Goal: Task Accomplishment & Management: Manage account settings

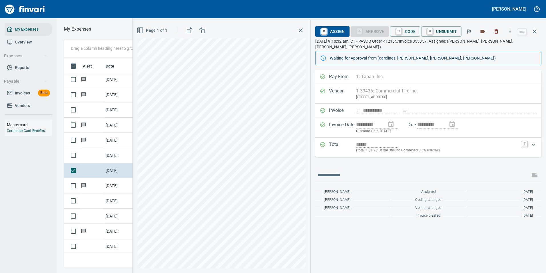
scroll to position [201, 324]
click at [401, 28] on link "C" at bounding box center [398, 31] width 5 height 6
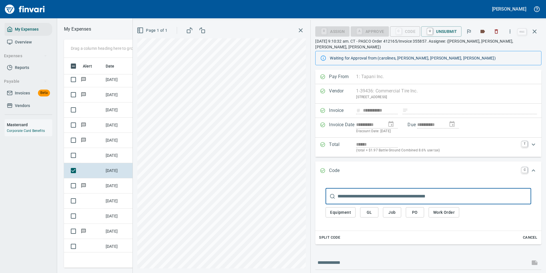
click at [437, 209] on span "Work Order" at bounding box center [443, 212] width 21 height 7
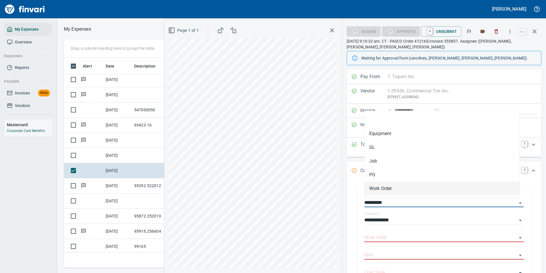
click at [435, 204] on input "**********" at bounding box center [441, 203] width 153 height 8
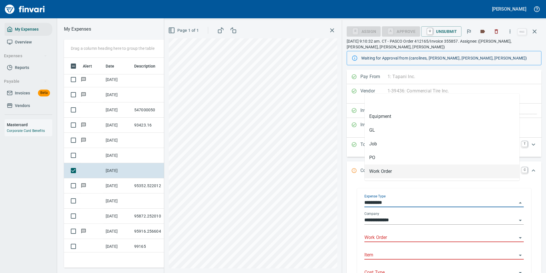
scroll to position [57, 0]
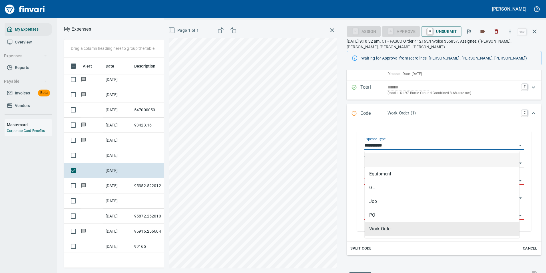
click at [380, 144] on input "**********" at bounding box center [441, 145] width 153 height 8
click at [395, 142] on input "**********" at bounding box center [441, 145] width 153 height 8
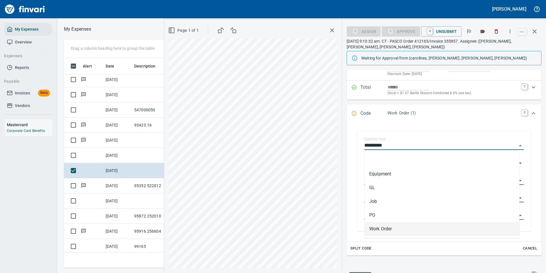
click at [375, 227] on li "Work Order" at bounding box center [442, 229] width 155 height 14
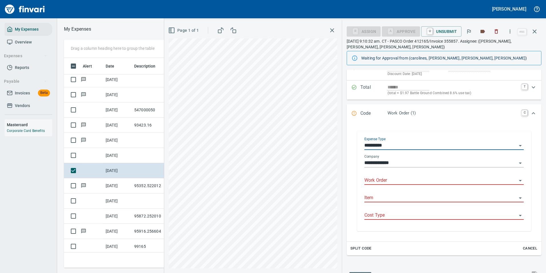
click at [378, 178] on input "Work Order" at bounding box center [441, 180] width 153 height 8
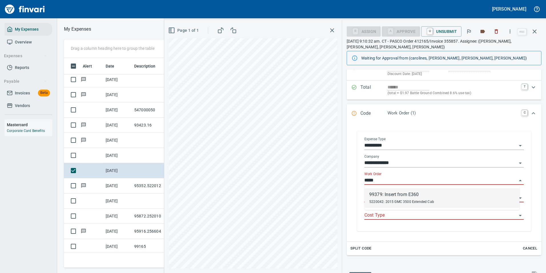
scroll to position [201, 324]
drag, startPoint x: 378, startPoint y: 198, endPoint x: 375, endPoint y: 198, distance: 3.4
click at [378, 197] on div "99379: Insert from E360 5220042: 2015 GMC 3500 Extended Cab" at bounding box center [401, 198] width 65 height 14
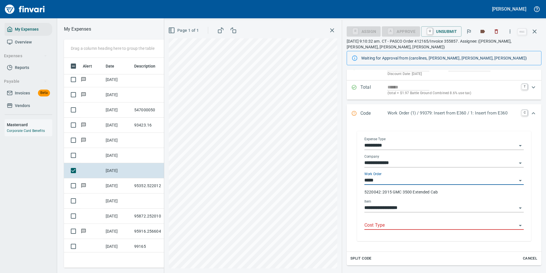
type input "**********"
click at [378, 226] on input "Cost Type" at bounding box center [441, 225] width 153 height 8
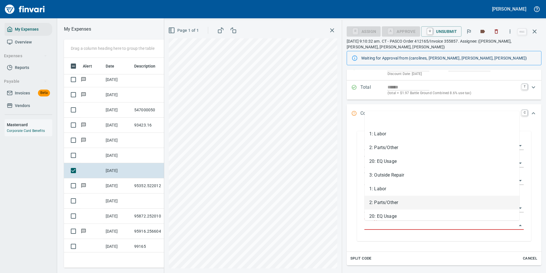
drag, startPoint x: 376, startPoint y: 202, endPoint x: 372, endPoint y: 201, distance: 4.6
click at [376, 202] on li "2: Parts/Other" at bounding box center [442, 202] width 155 height 14
type input "**********"
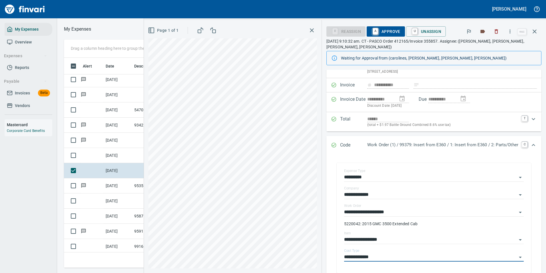
scroll to position [0, 0]
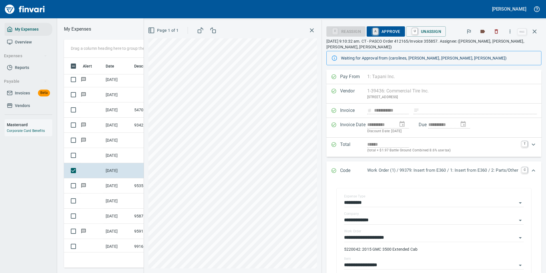
click at [373, 31] on link "A" at bounding box center [375, 31] width 5 height 6
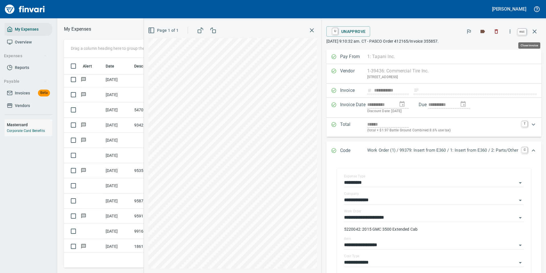
click at [537, 32] on icon "button" at bounding box center [535, 31] width 7 height 7
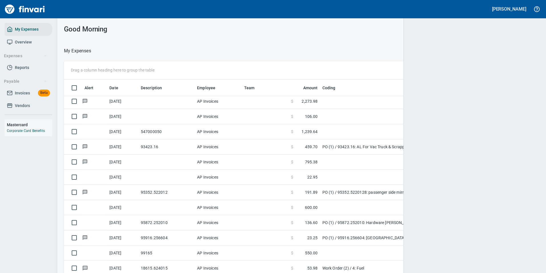
scroll to position [205, 462]
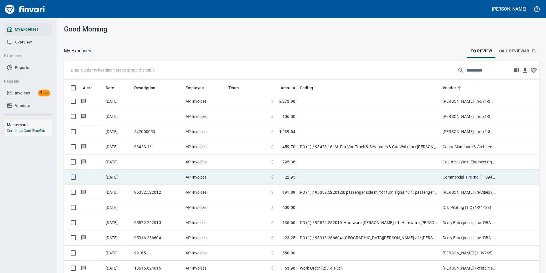
click at [297, 178] on td "$ 22.95" at bounding box center [283, 176] width 29 height 15
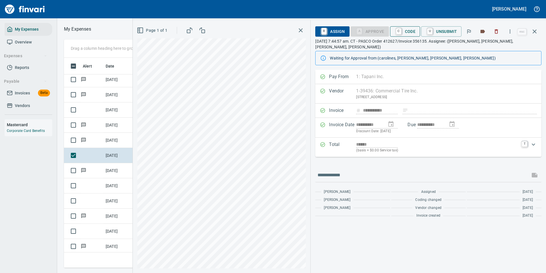
scroll to position [201, 324]
click at [406, 31] on span "C Code" at bounding box center [405, 32] width 21 height 10
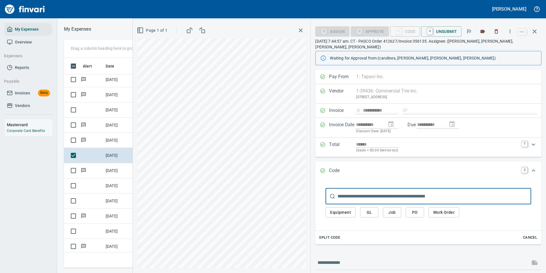
click at [449, 209] on span "Work Order" at bounding box center [443, 212] width 21 height 7
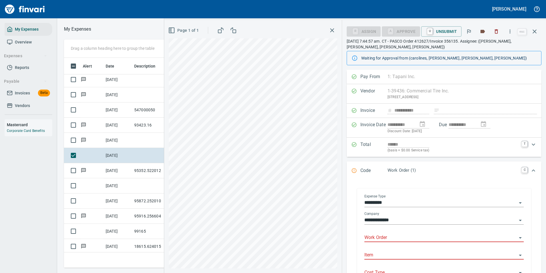
click at [375, 238] on input "Work Order" at bounding box center [441, 237] width 153 height 8
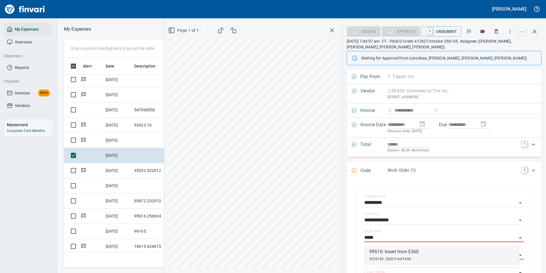
click at [377, 253] on div "99510: Insert from E360" at bounding box center [393, 251] width 49 height 7
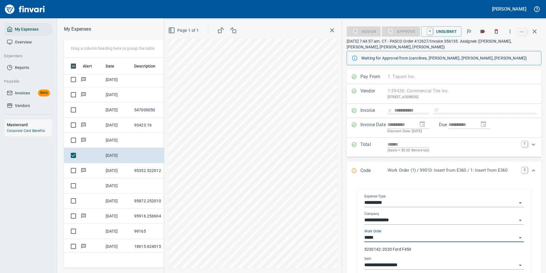
type input "**********"
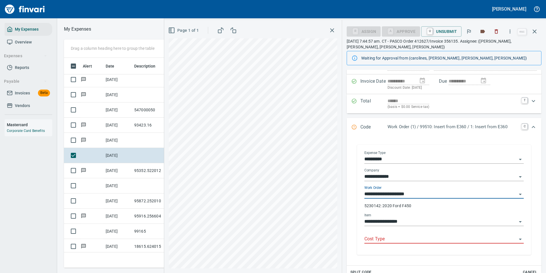
scroll to position [57, 0]
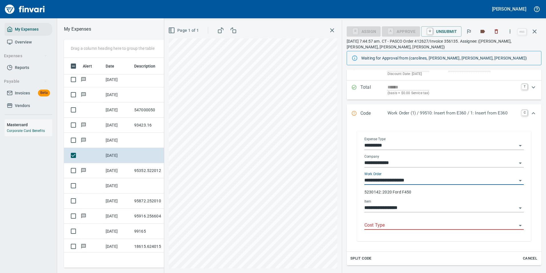
type input "**********"
click at [388, 225] on input "Cost Type" at bounding box center [441, 225] width 153 height 8
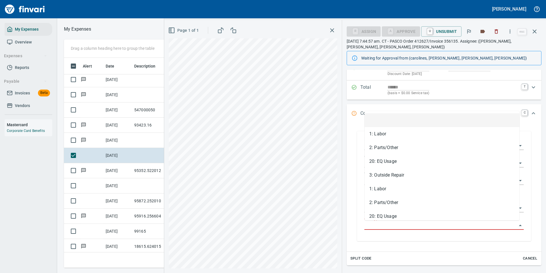
scroll to position [201, 324]
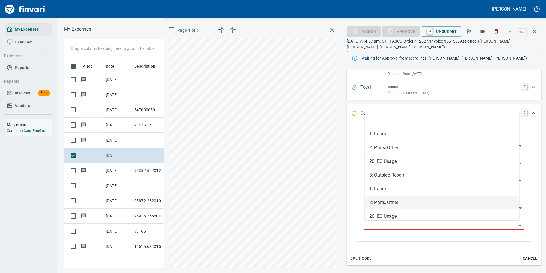
click at [378, 200] on li "2: Parts/Other" at bounding box center [442, 202] width 155 height 14
type input "**********"
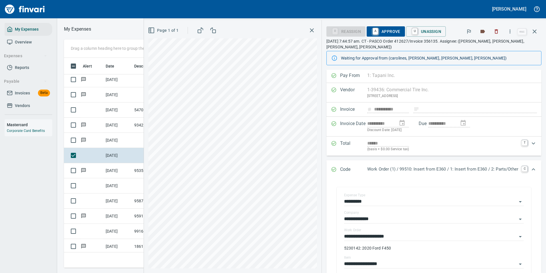
scroll to position [0, 0]
click at [380, 33] on span "A Approve" at bounding box center [385, 32] width 29 height 10
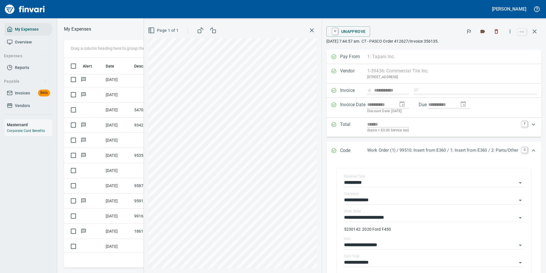
drag, startPoint x: 534, startPoint y: 34, endPoint x: 516, endPoint y: 44, distance: 20.3
click at [535, 33] on icon "button" at bounding box center [535, 31] width 7 height 7
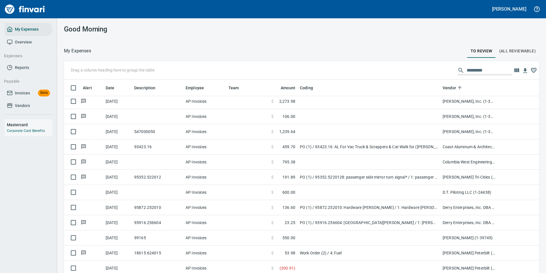
scroll to position [205, 463]
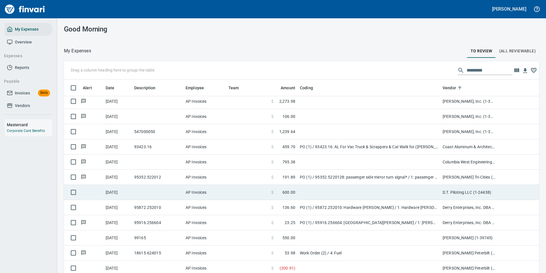
click at [290, 191] on span "600.00" at bounding box center [289, 192] width 13 height 6
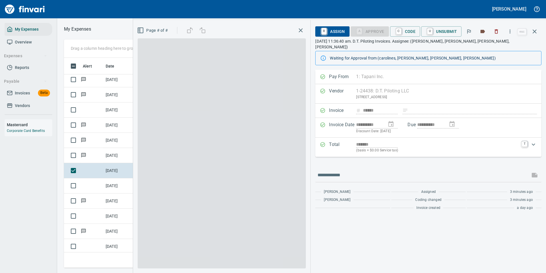
scroll to position [201, 324]
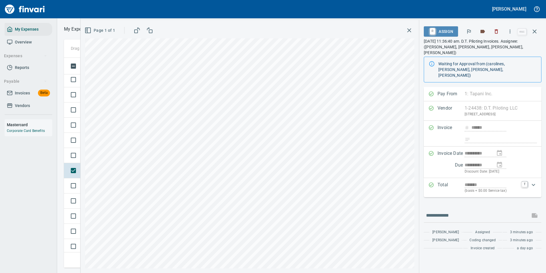
click at [449, 31] on span "R Assign" at bounding box center [441, 32] width 25 height 10
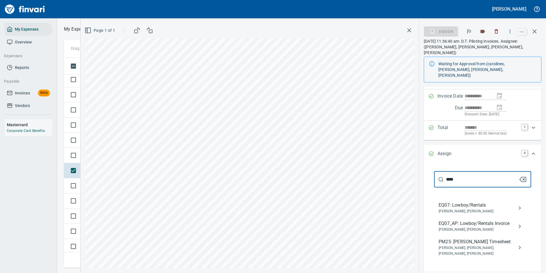
scroll to position [86, 0]
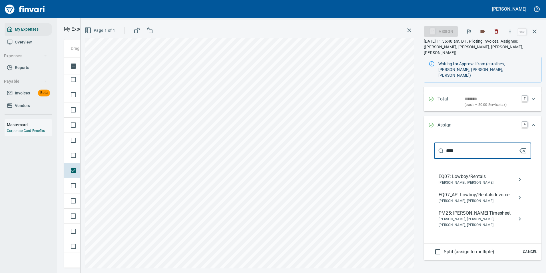
drag, startPoint x: 457, startPoint y: 140, endPoint x: 427, endPoint y: 140, distance: 30.6
click at [427, 140] on div "**** ​ EQ07: Lowboy/Rentals [PERSON_NAME], [PERSON_NAME] EQ07_AP: Lowboy/Rental…" at bounding box center [483, 189] width 118 height 109
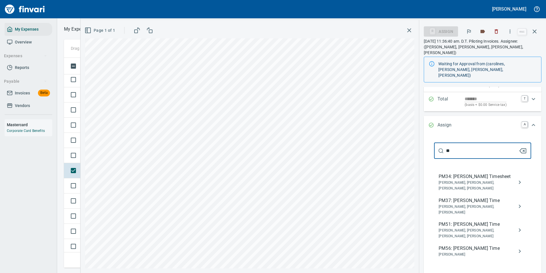
type input "*"
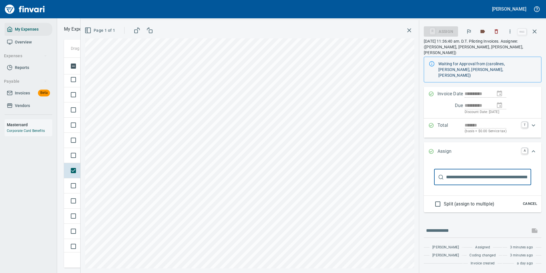
scroll to position [48, 0]
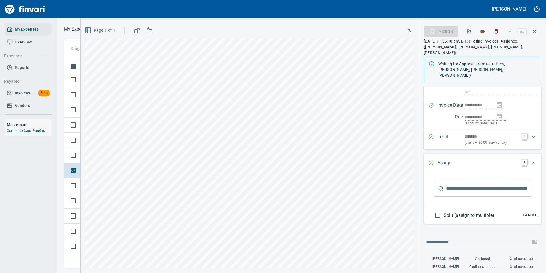
click at [463, 180] on input "text" at bounding box center [488, 188] width 85 height 16
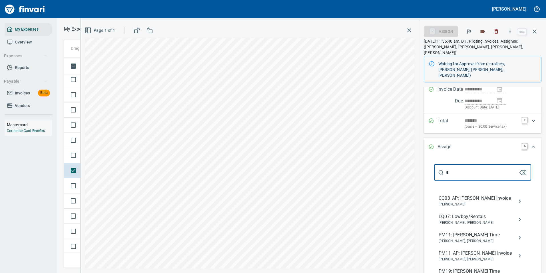
scroll to position [86, 0]
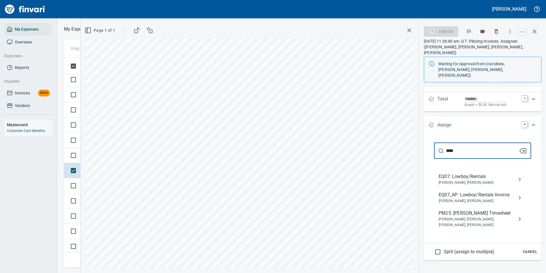
type input "****"
click at [458, 173] on span "EQ07: Lowboy/Rentals" at bounding box center [478, 176] width 79 height 7
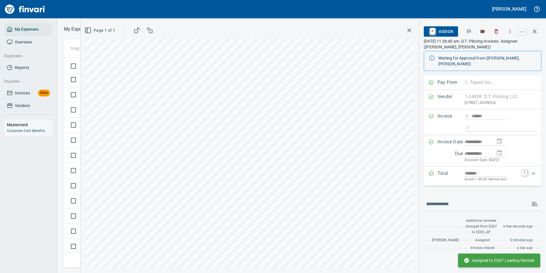
scroll to position [0, 0]
click at [533, 33] on icon "button" at bounding box center [535, 31] width 7 height 7
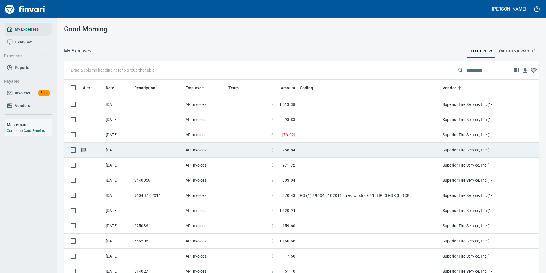
scroll to position [3000, 0]
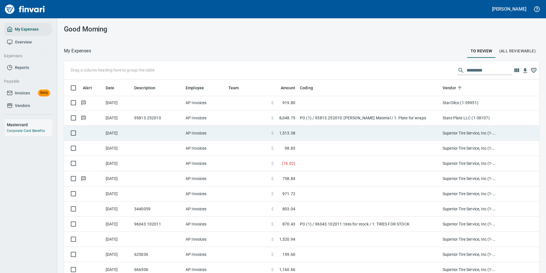
click at [309, 138] on td at bounding box center [369, 132] width 143 height 15
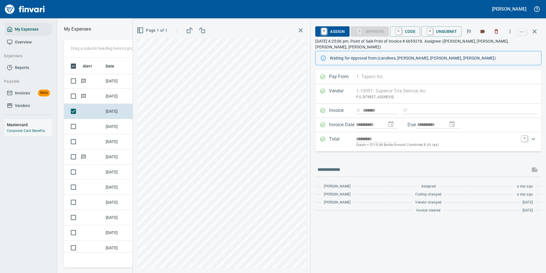
scroll to position [201, 324]
click at [510, 30] on icon "button" at bounding box center [511, 32] width 6 height 6
click at [491, 47] on span "Download" at bounding box center [509, 48] width 55 height 7
drag, startPoint x: 89, startPoint y: 128, endPoint x: 92, endPoint y: 131, distance: 4.1
click at [89, 128] on td at bounding box center [92, 126] width 23 height 15
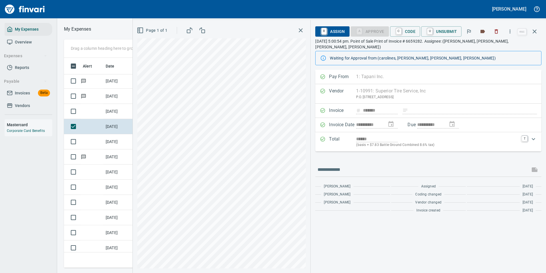
scroll to position [201, 324]
click at [510, 29] on icon "button" at bounding box center [511, 32] width 6 height 6
click at [485, 46] on span "Download" at bounding box center [509, 48] width 55 height 7
click at [105, 146] on td "[DATE]" at bounding box center [117, 141] width 29 height 15
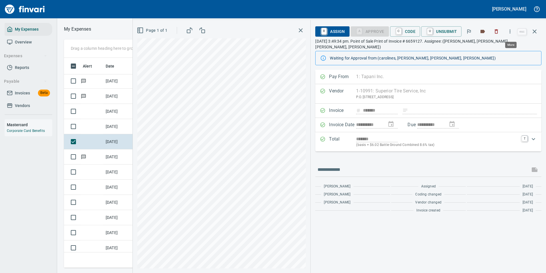
scroll to position [201, 324]
click at [510, 32] on icon "button" at bounding box center [511, 32] width 6 height 6
click at [485, 48] on span "Download" at bounding box center [509, 48] width 55 height 7
click at [98, 158] on td at bounding box center [92, 156] width 23 height 15
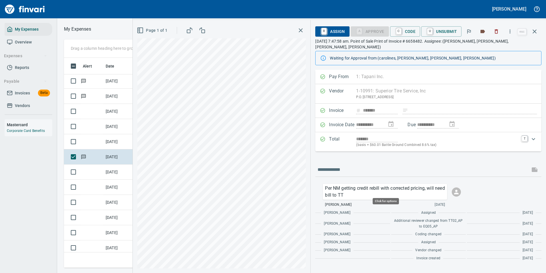
scroll to position [201, 324]
click at [105, 169] on td "[DATE]" at bounding box center [117, 171] width 29 height 15
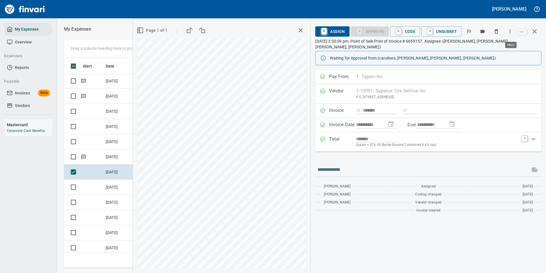
scroll to position [201, 324]
click at [511, 30] on icon "button" at bounding box center [510, 31] width 1 height 4
click at [482, 48] on span "Download" at bounding box center [509, 48] width 55 height 7
click at [111, 189] on td "[DATE]" at bounding box center [117, 186] width 29 height 15
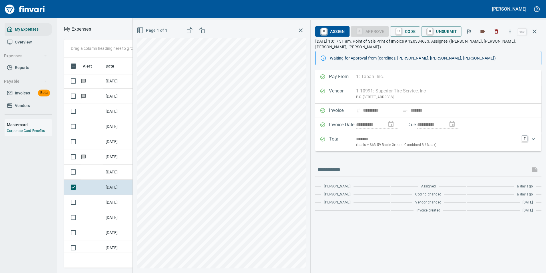
scroll to position [201, 324]
click at [513, 34] on icon "button" at bounding box center [511, 32] width 6 height 6
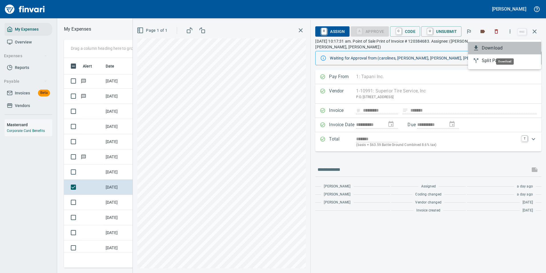
click at [488, 44] on li "Download" at bounding box center [504, 48] width 73 height 13
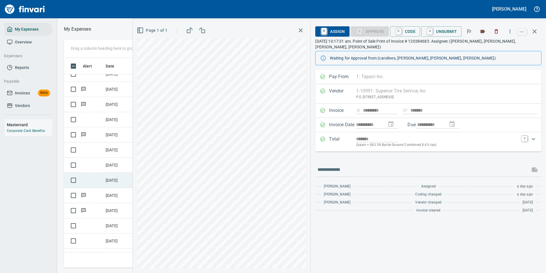
scroll to position [2915, 0]
click at [536, 32] on icon "button" at bounding box center [535, 31] width 7 height 7
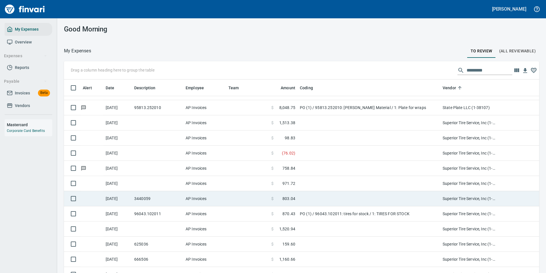
scroll to position [3115, 0]
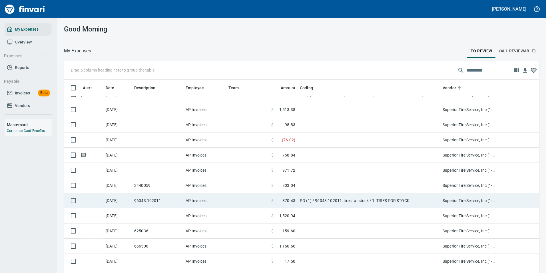
click at [307, 203] on td "PO (1) / 96043.102011: tires for stock / 1: TIRES FOR STOCK" at bounding box center [369, 200] width 143 height 15
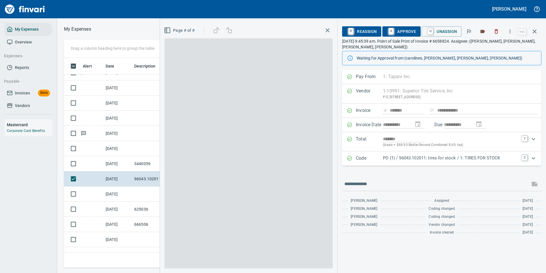
scroll to position [201, 324]
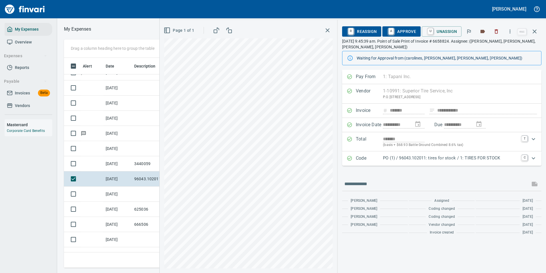
click at [387, 163] on div "Code PO (1) / 96043.102011: tires for stock / 1: TIRES FOR STOCK C" at bounding box center [441, 158] width 199 height 14
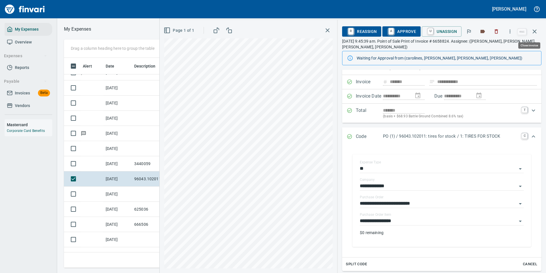
drag, startPoint x: 534, startPoint y: 30, endPoint x: 466, endPoint y: 162, distance: 149.0
click at [534, 30] on icon "button" at bounding box center [535, 31] width 7 height 7
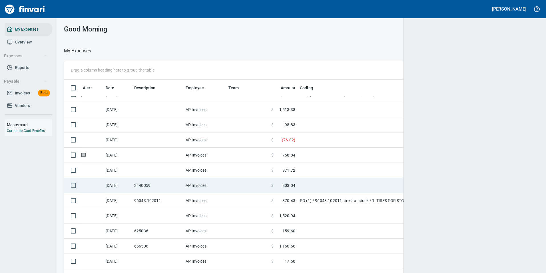
scroll to position [205, 461]
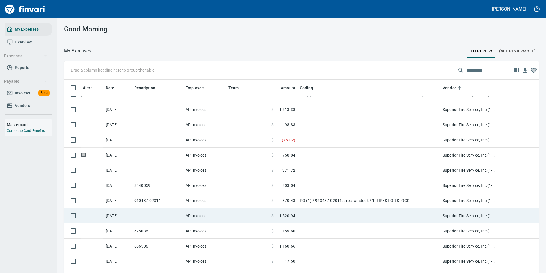
click at [295, 215] on span "1,520.94" at bounding box center [287, 216] width 16 height 6
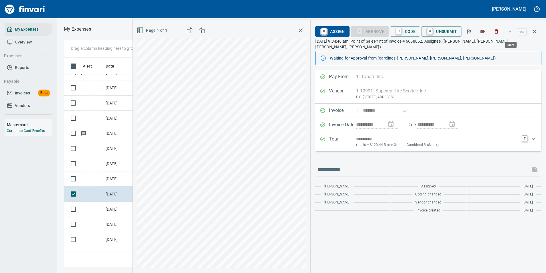
scroll to position [201, 324]
click at [510, 31] on icon "button" at bounding box center [511, 32] width 6 height 6
click at [479, 47] on icon at bounding box center [476, 48] width 7 height 7
drag, startPoint x: 101, startPoint y: 209, endPoint x: 105, endPoint y: 205, distance: 5.5
click at [102, 209] on td at bounding box center [92, 208] width 23 height 15
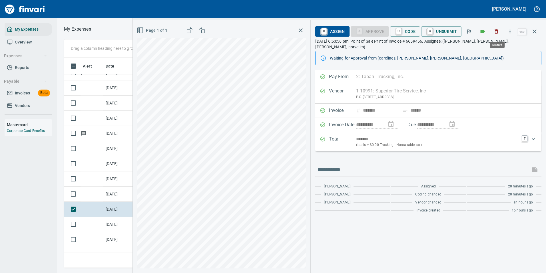
scroll to position [201, 324]
click at [514, 34] on button "button" at bounding box center [510, 31] width 13 height 13
click at [481, 49] on div at bounding box center [477, 48] width 9 height 7
drag, startPoint x: 97, startPoint y: 223, endPoint x: 101, endPoint y: 225, distance: 4.0
click at [97, 223] on td at bounding box center [92, 224] width 23 height 15
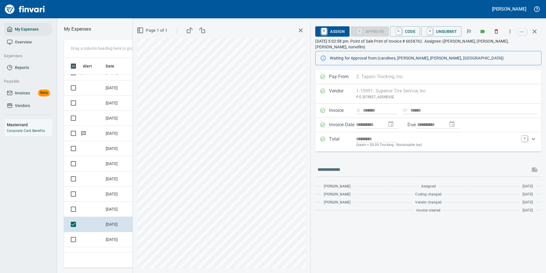
scroll to position [201, 324]
click at [512, 31] on icon "button" at bounding box center [511, 32] width 6 height 6
click at [486, 50] on span "Download" at bounding box center [509, 48] width 55 height 7
click at [104, 236] on td "[DATE]" at bounding box center [117, 239] width 29 height 15
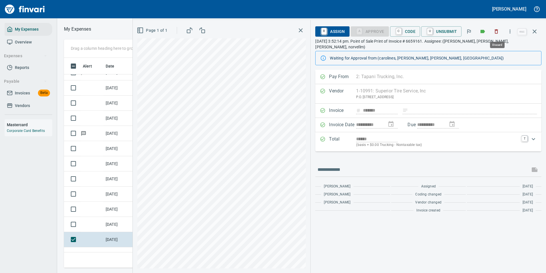
scroll to position [201, 324]
click at [508, 32] on button "button" at bounding box center [510, 31] width 13 height 13
click at [482, 47] on span "Download" at bounding box center [509, 48] width 55 height 7
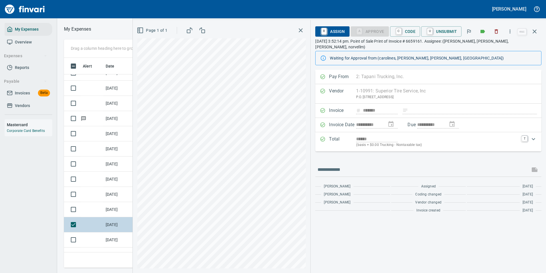
scroll to position [3143, 0]
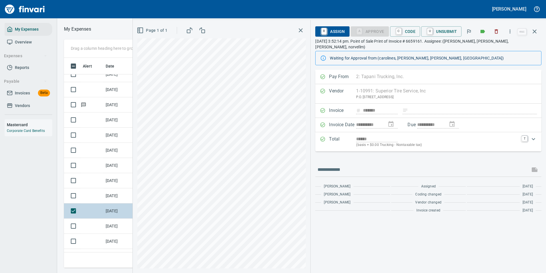
drag, startPoint x: 114, startPoint y: 223, endPoint x: 107, endPoint y: 211, distance: 13.8
click at [114, 223] on td "[DATE]" at bounding box center [117, 225] width 29 height 15
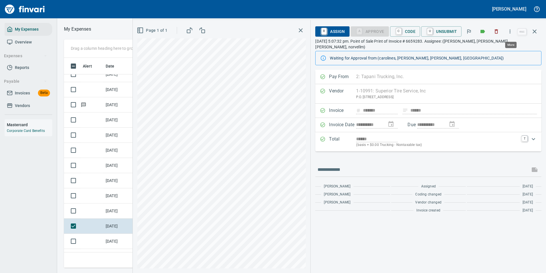
scroll to position [201, 324]
click at [509, 32] on icon "button" at bounding box center [511, 32] width 6 height 6
click at [486, 46] on span "Download" at bounding box center [509, 48] width 55 height 7
drag, startPoint x: 99, startPoint y: 243, endPoint x: 93, endPoint y: 239, distance: 7.5
click at [99, 243] on td at bounding box center [92, 240] width 23 height 15
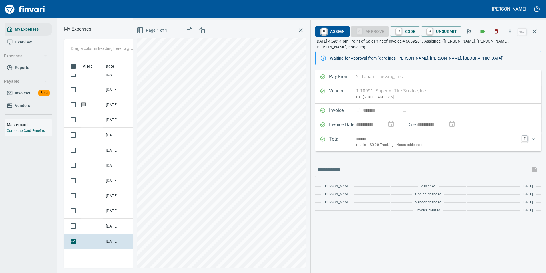
scroll to position [201, 324]
click at [512, 34] on icon "button" at bounding box center [511, 32] width 6 height 6
click at [493, 46] on span "Download" at bounding box center [509, 48] width 55 height 7
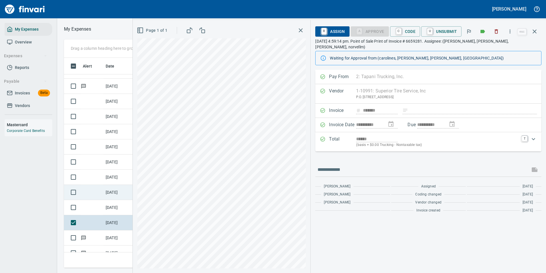
scroll to position [3172, 0]
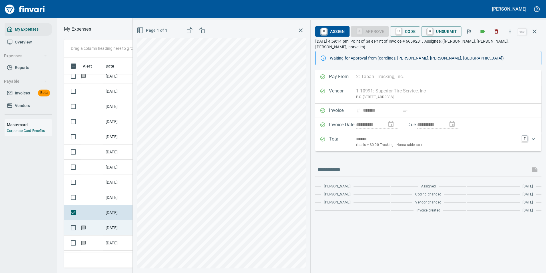
click at [108, 224] on td "[DATE]" at bounding box center [117, 227] width 29 height 15
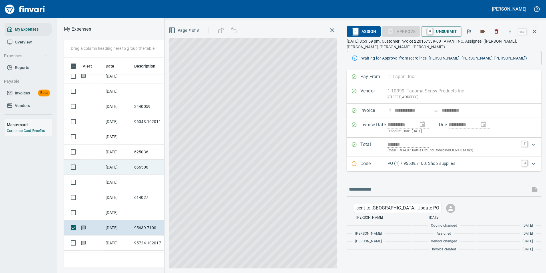
click at [534, 31] on icon "button" at bounding box center [535, 31] width 4 height 4
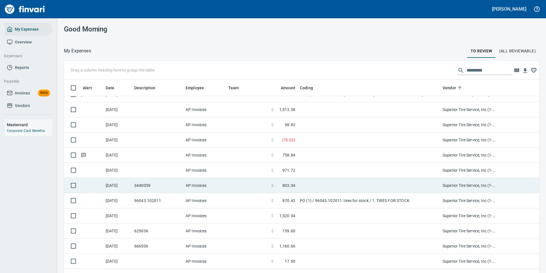
scroll to position [3086, 0]
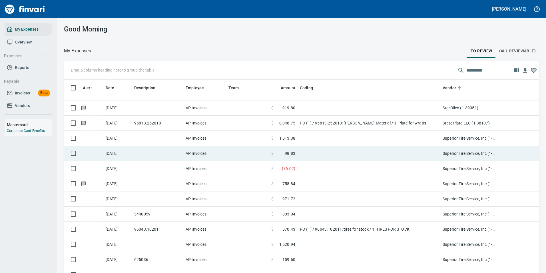
click at [299, 150] on td at bounding box center [369, 153] width 143 height 15
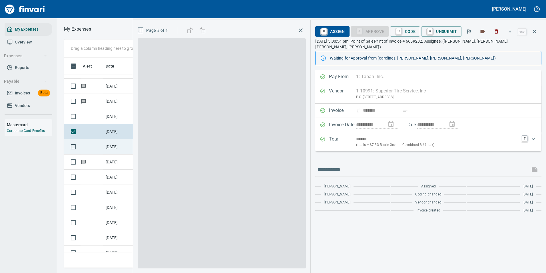
scroll to position [201, 324]
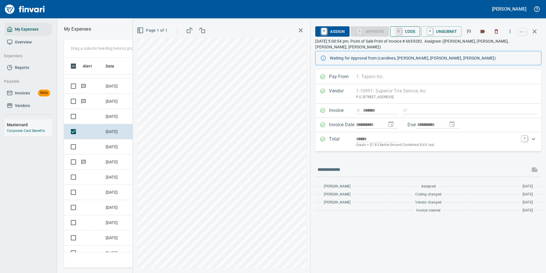
click at [401, 31] on link "C" at bounding box center [398, 31] width 5 height 6
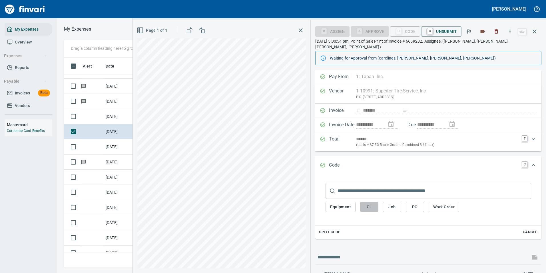
click at [363, 201] on button "GL" at bounding box center [369, 206] width 18 height 11
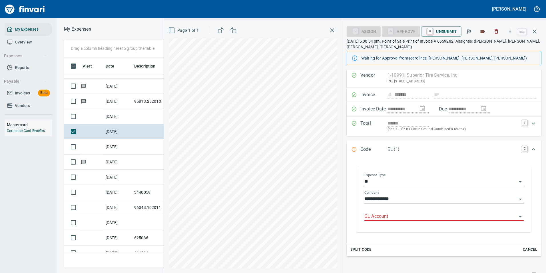
scroll to position [29, 0]
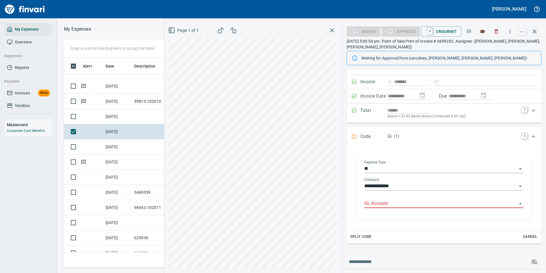
click at [387, 206] on input "GL Account" at bounding box center [441, 203] width 153 height 8
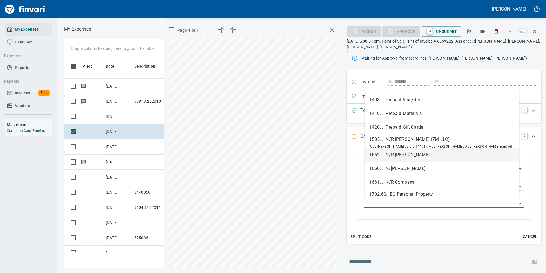
scroll to position [0, 0]
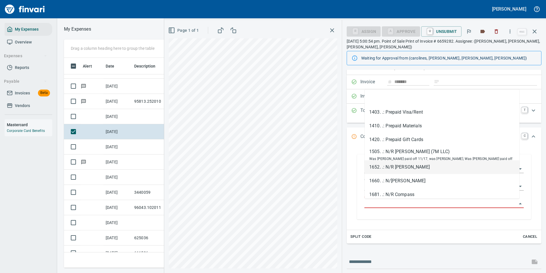
click at [368, 201] on input "GL Account" at bounding box center [441, 203] width 153 height 8
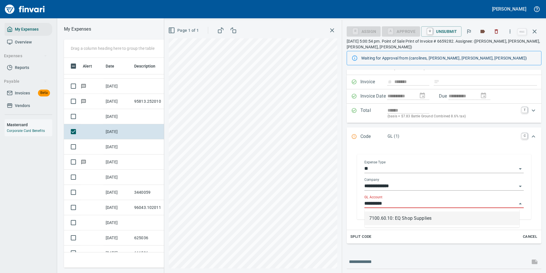
scroll to position [201, 324]
click at [384, 222] on li "7100.60.10: EQ Shop Supplies" at bounding box center [442, 218] width 155 height 14
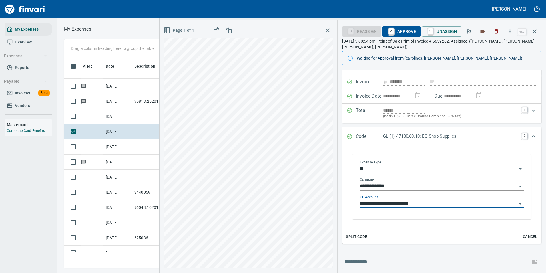
scroll to position [0, 0]
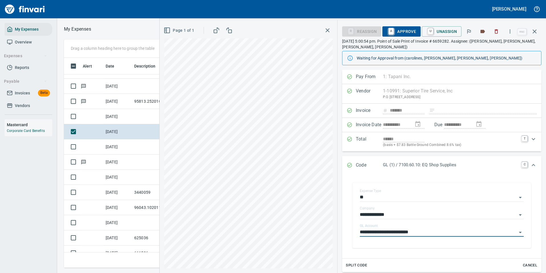
type input "**********"
click at [400, 32] on span "A Approve" at bounding box center [401, 32] width 29 height 10
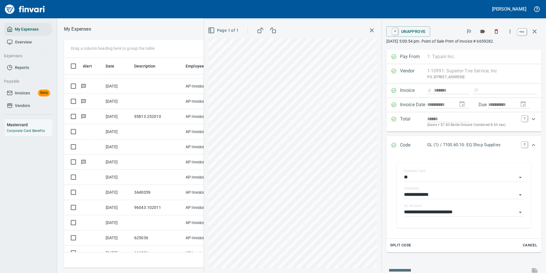
click at [538, 33] on icon "button" at bounding box center [535, 31] width 7 height 7
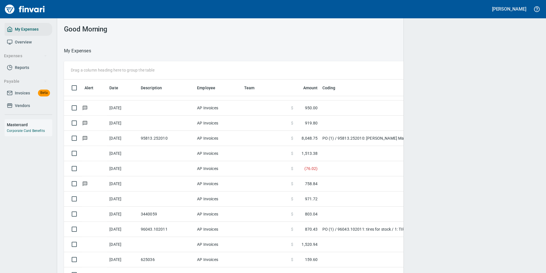
scroll to position [1, 1]
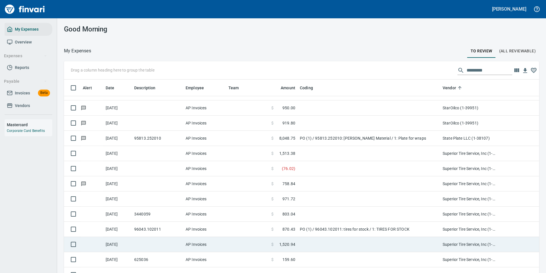
click at [262, 215] on td at bounding box center [247, 213] width 43 height 15
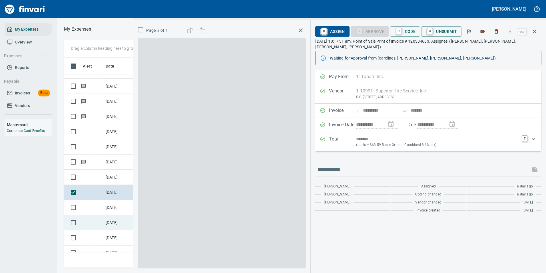
scroll to position [201, 324]
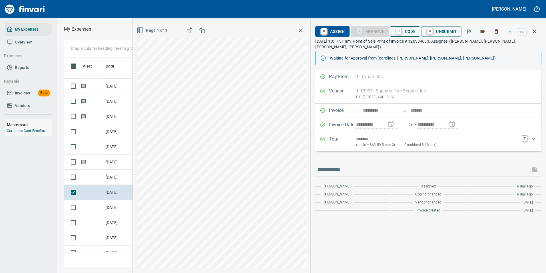
click at [403, 30] on span "C Code" at bounding box center [405, 32] width 21 height 10
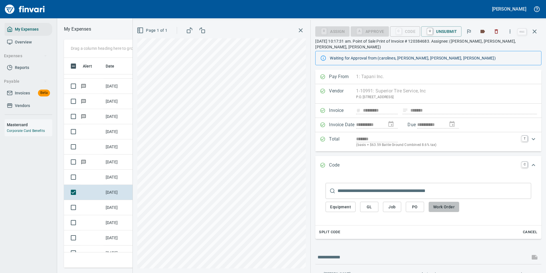
click at [446, 205] on button "Work Order" at bounding box center [444, 206] width 31 height 11
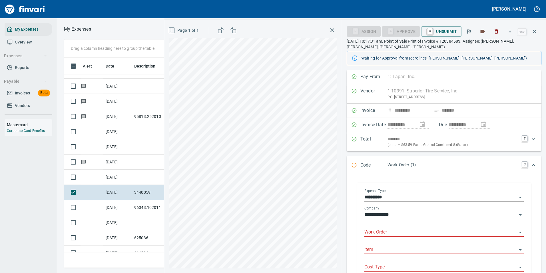
drag, startPoint x: 391, startPoint y: 237, endPoint x: 388, endPoint y: 232, distance: 5.6
click at [389, 234] on div "Work Order" at bounding box center [444, 231] width 159 height 17
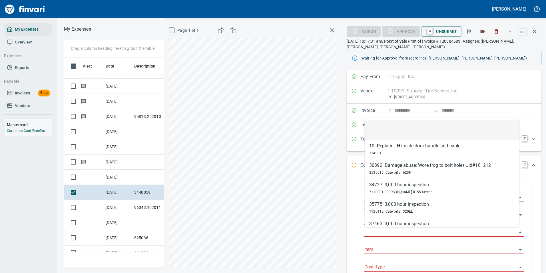
click at [386, 231] on input "Work Order" at bounding box center [441, 232] width 153 height 8
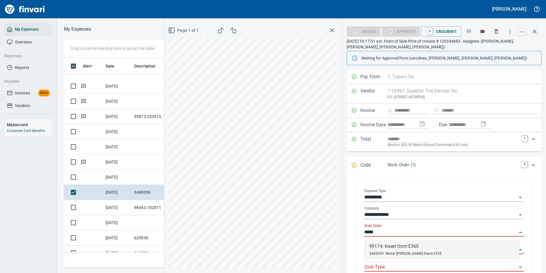
drag, startPoint x: 379, startPoint y: 254, endPoint x: 393, endPoint y: 228, distance: 29.4
click at [379, 254] on span "3440059: Rental [PERSON_NAME] Deere 410E" at bounding box center [405, 253] width 73 height 4
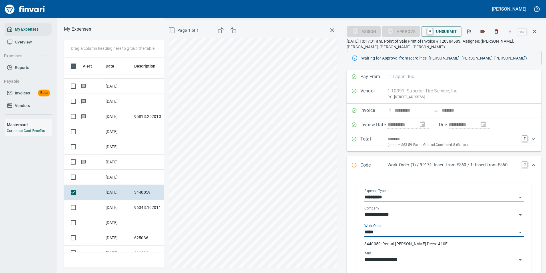
type input "**********"
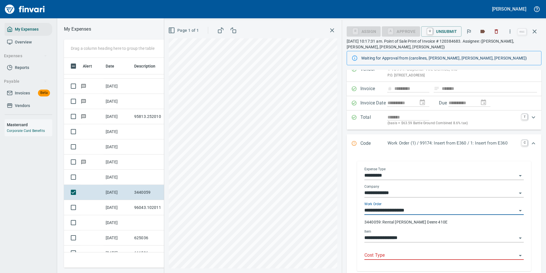
scroll to position [57, 0]
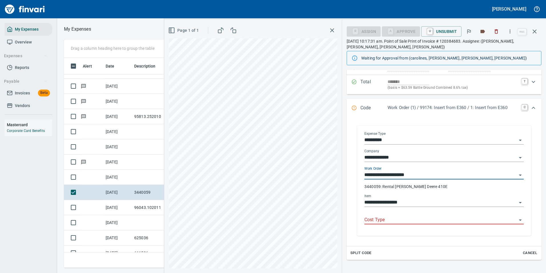
type input "**********"
drag, startPoint x: 391, startPoint y: 226, endPoint x: 389, endPoint y: 222, distance: 4.0
click at [391, 225] on div "Cost Type" at bounding box center [444, 219] width 159 height 17
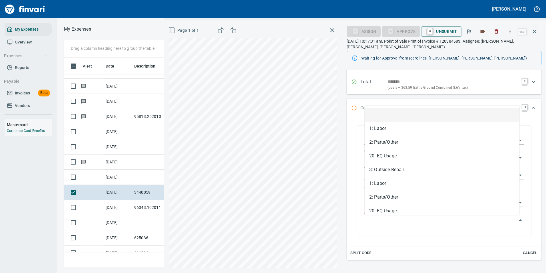
scroll to position [201, 324]
drag, startPoint x: 389, startPoint y: 221, endPoint x: 387, endPoint y: 217, distance: 4.6
click at [389, 221] on input "Cost Type" at bounding box center [441, 220] width 153 height 8
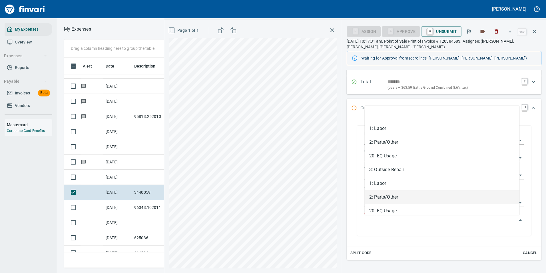
drag, startPoint x: 383, startPoint y: 199, endPoint x: 371, endPoint y: 188, distance: 16.8
click at [384, 199] on li "2: Parts/Other" at bounding box center [442, 197] width 155 height 14
type input "**********"
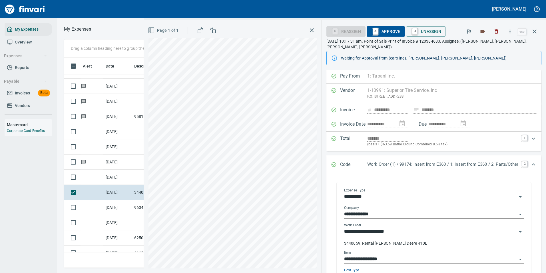
scroll to position [0, 0]
click at [380, 31] on span "A Approve" at bounding box center [385, 32] width 29 height 10
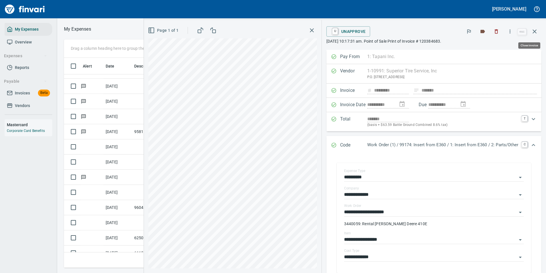
click at [535, 30] on icon "button" at bounding box center [535, 31] width 7 height 7
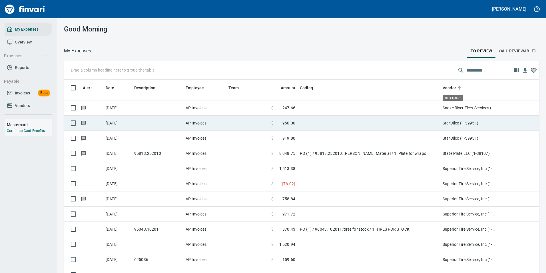
scroll to position [205, 463]
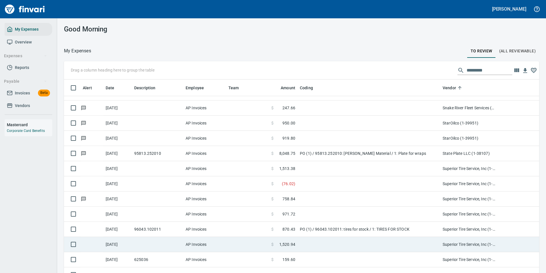
click at [296, 246] on td "$ 1,520.94" at bounding box center [283, 244] width 29 height 15
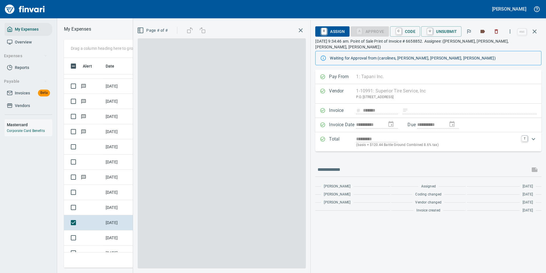
scroll to position [201, 324]
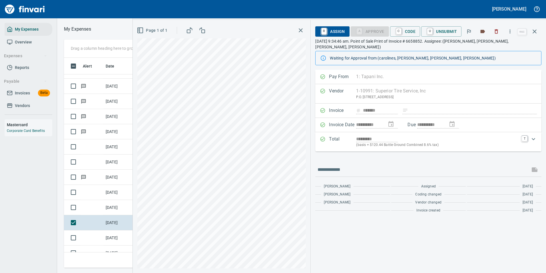
drag, startPoint x: 67, startPoint y: 103, endPoint x: 360, endPoint y: 158, distance: 298.6
click at [360, 163] on div at bounding box center [428, 170] width 226 height 14
click at [395, 30] on span "C Code" at bounding box center [405, 32] width 21 height 10
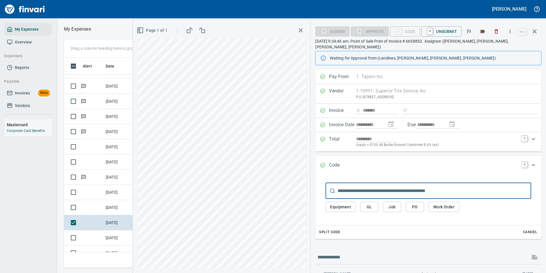
click at [441, 203] on span "Work Order" at bounding box center [443, 206] width 21 height 7
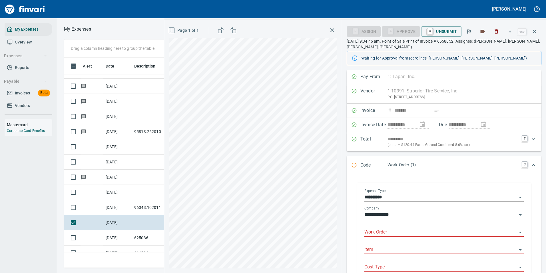
click at [389, 233] on input "Work Order" at bounding box center [441, 232] width 153 height 8
click at [367, 232] on input "Work Order" at bounding box center [441, 232] width 153 height 8
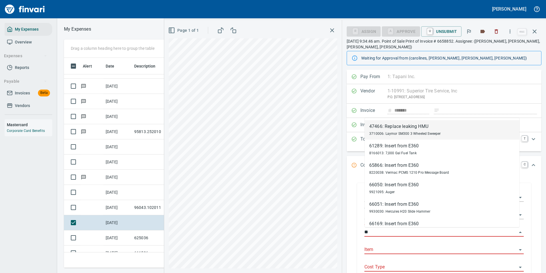
type input "*"
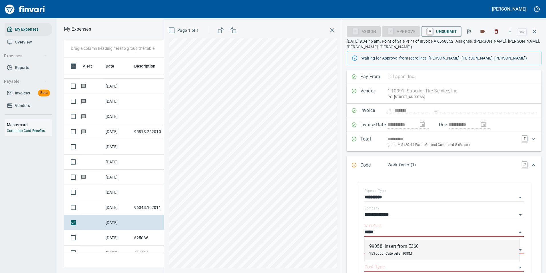
click at [383, 252] on span "1530050: Caterpillar 938M" at bounding box center [390, 253] width 43 height 4
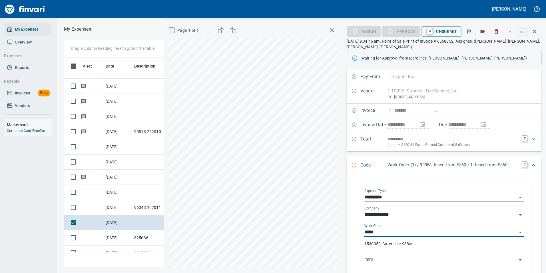
type input "**********"
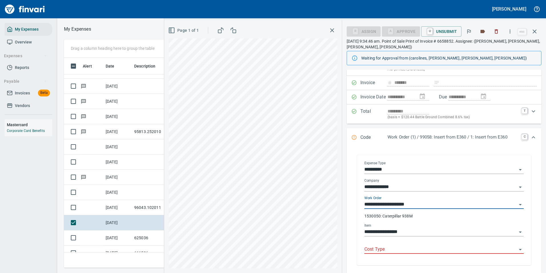
scroll to position [29, 0]
type input "**********"
click at [394, 249] on input "Cost Type" at bounding box center [441, 248] width 153 height 8
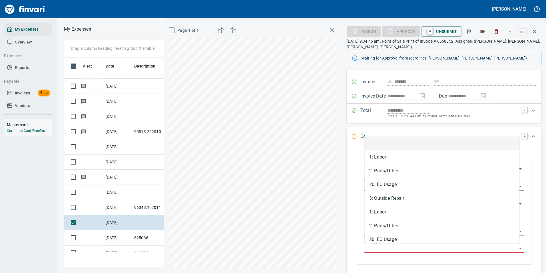
scroll to position [201, 324]
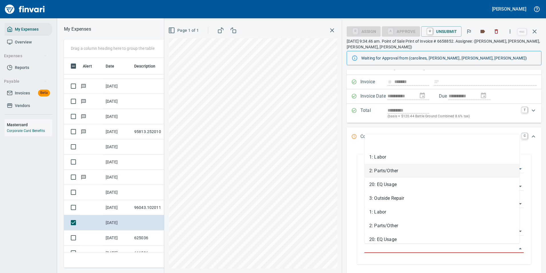
click at [385, 170] on li "2: Parts/Other" at bounding box center [442, 171] width 155 height 14
type input "**********"
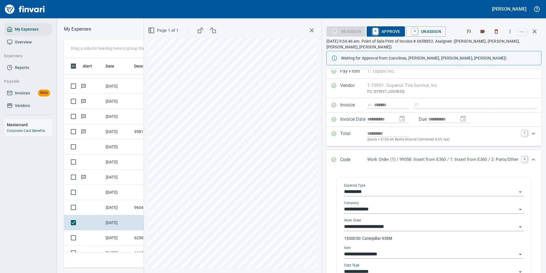
scroll to position [0, 0]
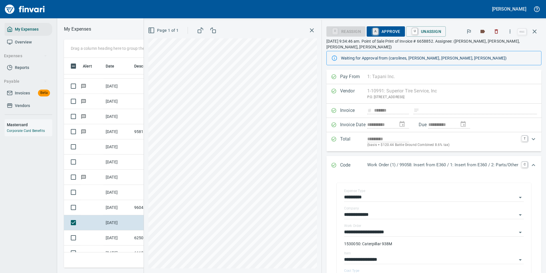
click at [373, 29] on link "A" at bounding box center [375, 31] width 5 height 6
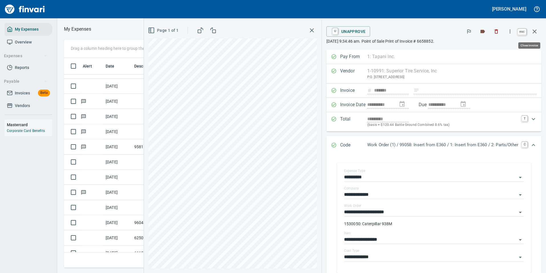
click at [530, 32] on button "button" at bounding box center [535, 32] width 14 height 14
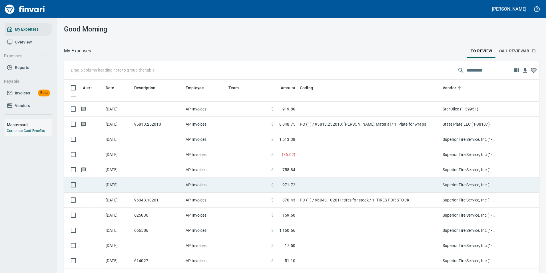
scroll to position [3143, 0]
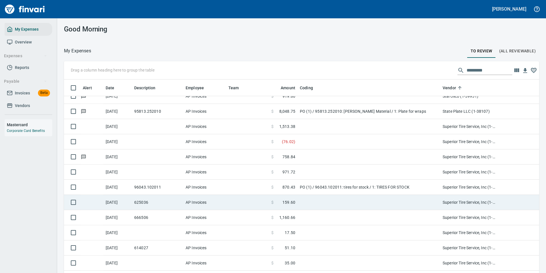
click at [300, 203] on td at bounding box center [369, 202] width 143 height 15
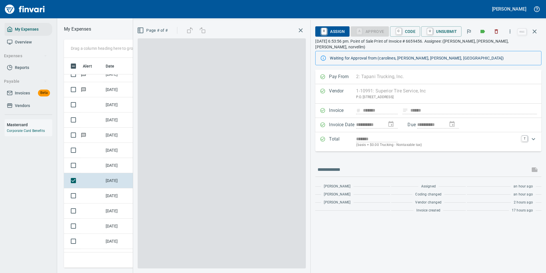
scroll to position [201, 324]
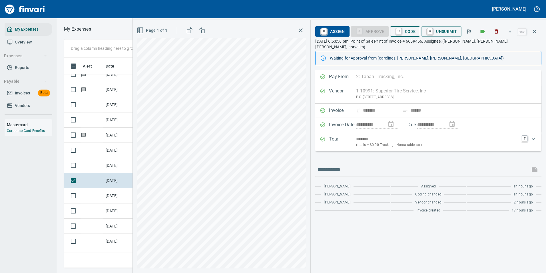
click at [405, 29] on span "C Code" at bounding box center [405, 32] width 21 height 10
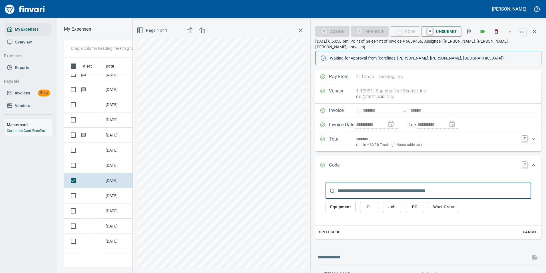
click at [437, 203] on span "Work Order" at bounding box center [443, 206] width 21 height 7
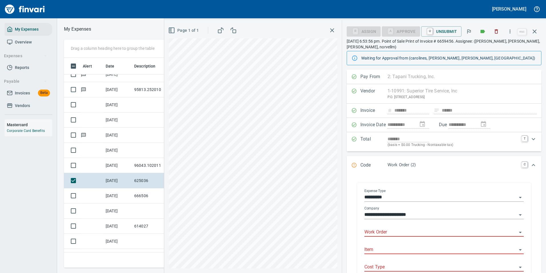
click at [373, 232] on input "Work Order" at bounding box center [441, 232] width 153 height 8
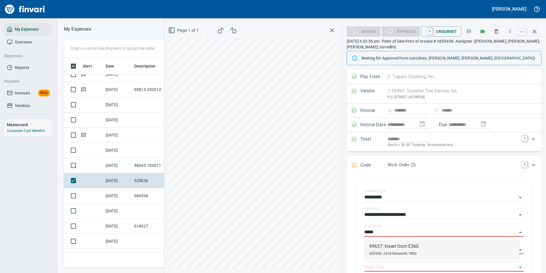
click at [383, 251] on div "625036: 2018 Kenworth T800" at bounding box center [393, 252] width 49 height 7
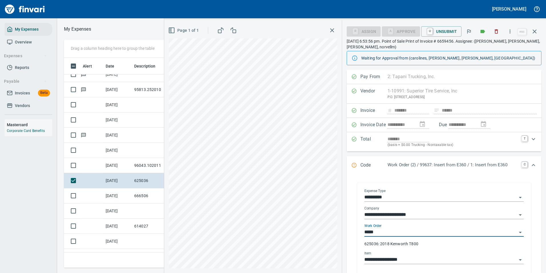
type input "**********"
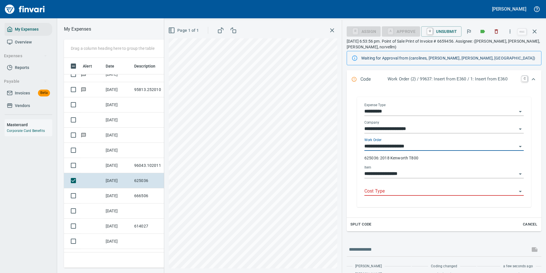
type input "**********"
click at [384, 192] on input "Cost Type" at bounding box center [441, 191] width 153 height 8
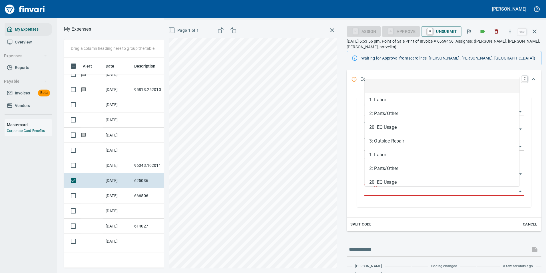
scroll to position [201, 324]
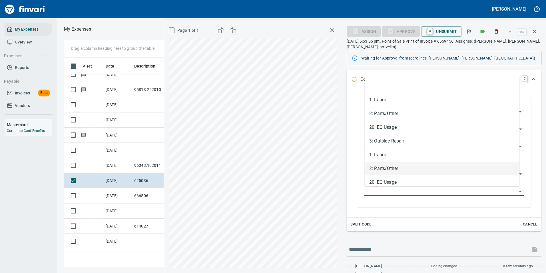
click at [383, 169] on li "2: Parts/Other" at bounding box center [442, 168] width 155 height 14
type input "**********"
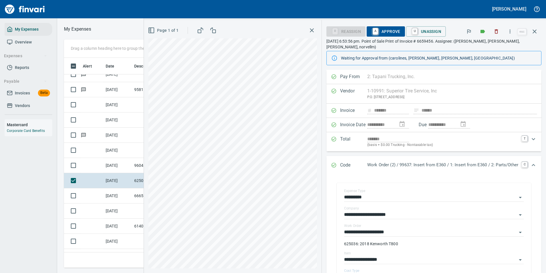
scroll to position [86, 0]
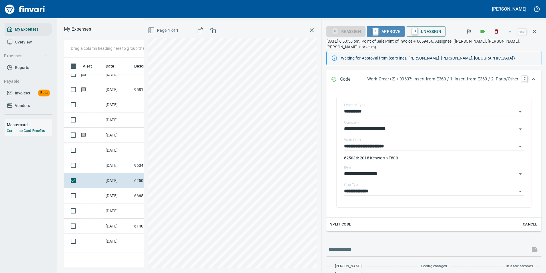
click at [379, 30] on span "A Approve" at bounding box center [385, 32] width 29 height 10
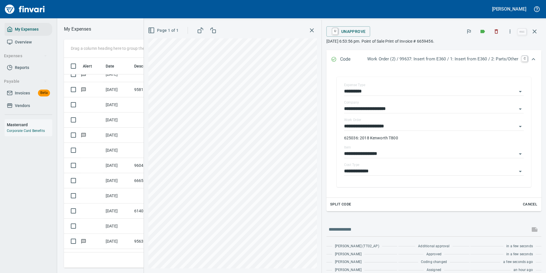
scroll to position [201, 324]
click at [510, 30] on icon "button" at bounding box center [511, 32] width 6 height 6
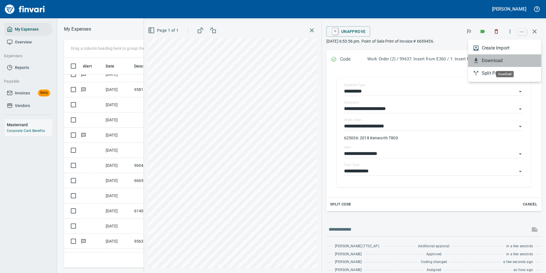
click at [489, 62] on span "Download" at bounding box center [509, 60] width 55 height 7
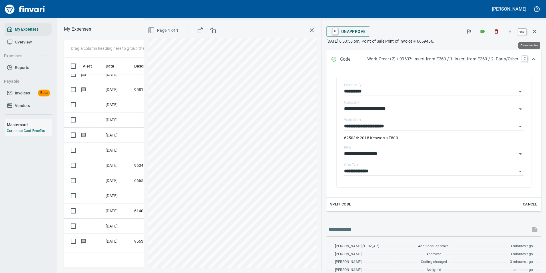
click at [533, 31] on icon "button" at bounding box center [535, 31] width 7 height 7
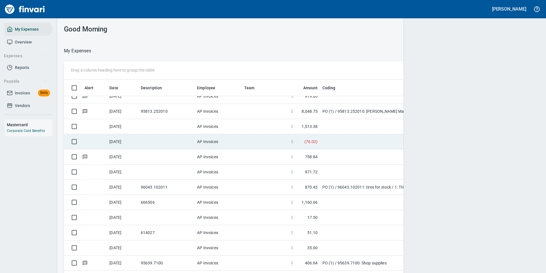
scroll to position [205, 461]
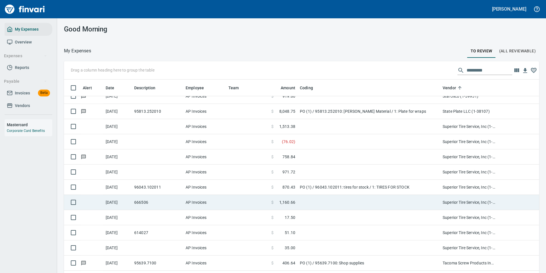
click at [309, 200] on td at bounding box center [369, 202] width 143 height 15
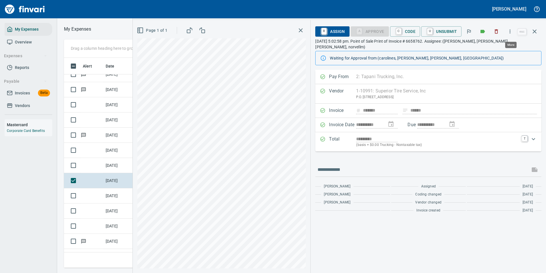
scroll to position [201, 324]
click at [512, 33] on icon "button" at bounding box center [511, 32] width 6 height 6
click at [492, 45] on span "Download" at bounding box center [509, 48] width 55 height 7
click at [411, 33] on span "C Code" at bounding box center [405, 32] width 21 height 10
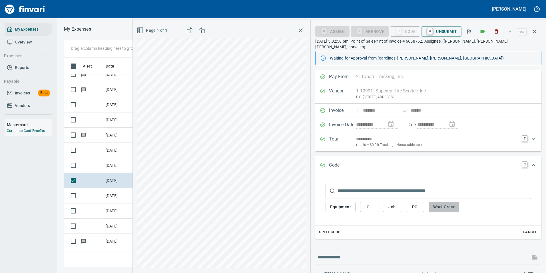
click at [443, 203] on span "Work Order" at bounding box center [443, 206] width 21 height 7
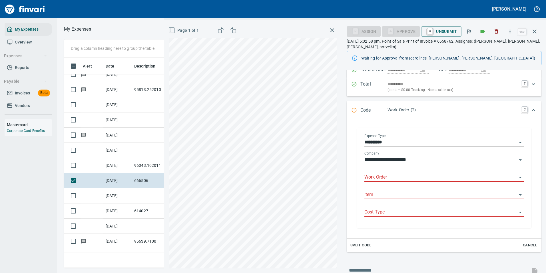
scroll to position [57, 0]
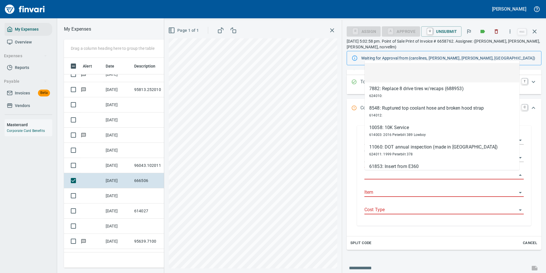
click at [375, 175] on input "Work Order" at bounding box center [441, 175] width 153 height 8
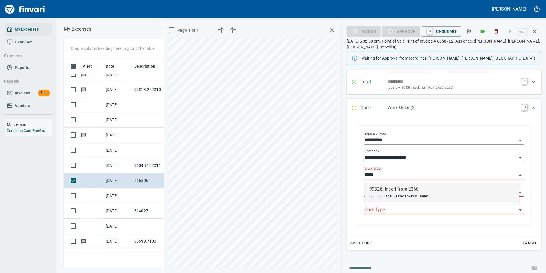
scroll to position [201, 324]
drag, startPoint x: 377, startPoint y: 194, endPoint x: 380, endPoint y: 196, distance: 4.1
click at [377, 194] on div "666506: Eager Beaver Lowboy Trailer" at bounding box center [398, 195] width 59 height 7
type input "**********"
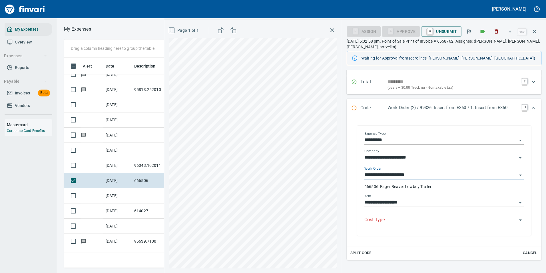
type input "**********"
click at [382, 216] on input "Cost Type" at bounding box center [441, 220] width 153 height 8
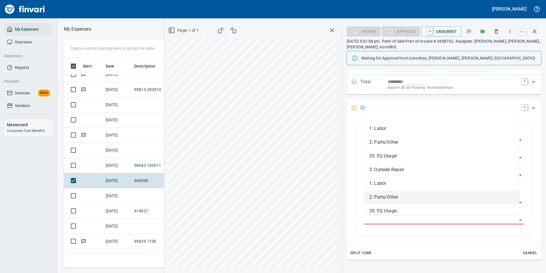
click at [380, 195] on li "2: Parts/Other" at bounding box center [442, 197] width 155 height 14
type input "**********"
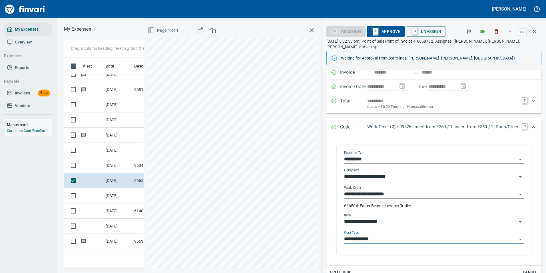
scroll to position [0, 0]
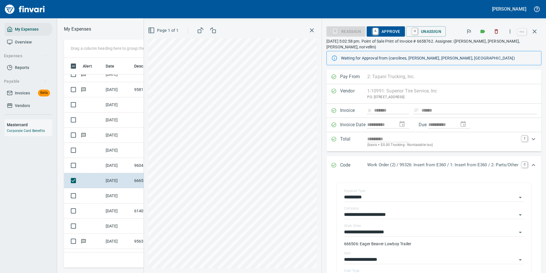
click at [376, 35] on span "A Approve" at bounding box center [385, 32] width 29 height 10
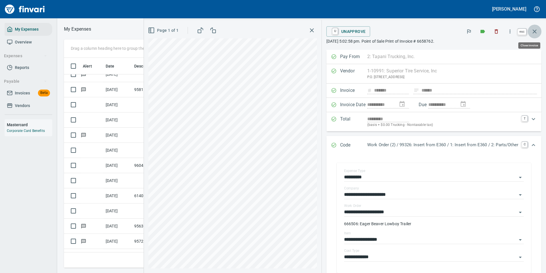
click at [533, 32] on icon "button" at bounding box center [535, 31] width 7 height 7
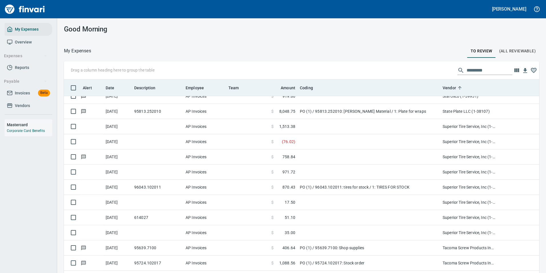
scroll to position [205, 463]
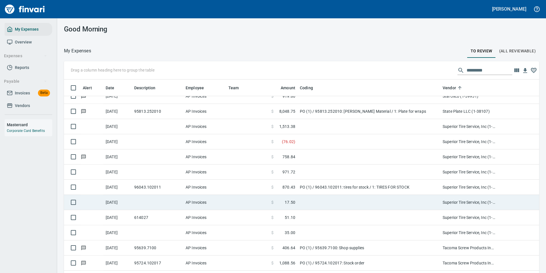
click at [296, 205] on td "$ 17.50" at bounding box center [283, 202] width 29 height 15
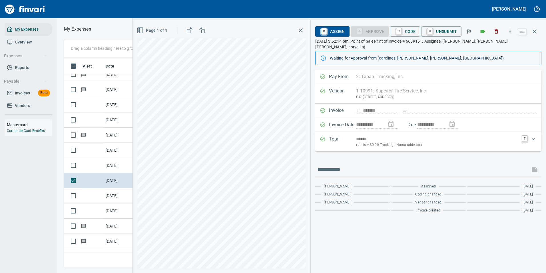
scroll to position [201, 324]
click at [509, 34] on icon "button" at bounding box center [511, 32] width 6 height 6
click at [494, 47] on span "Download" at bounding box center [509, 48] width 55 height 7
click at [402, 31] on link "C" at bounding box center [398, 31] width 5 height 6
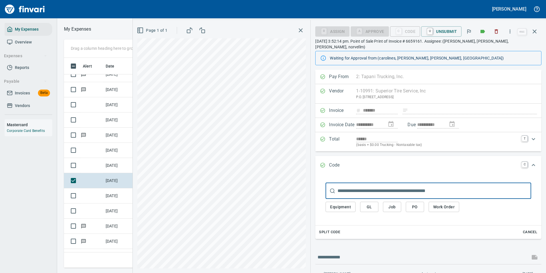
click at [368, 203] on span "GL" at bounding box center [369, 206] width 9 height 7
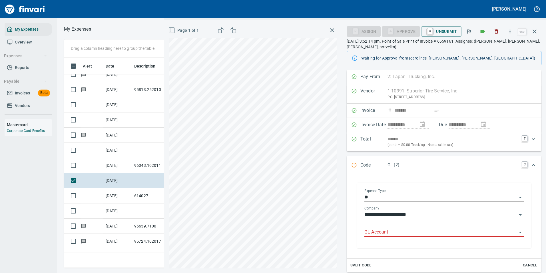
click at [373, 231] on input "GL Account" at bounding box center [441, 232] width 153 height 8
drag, startPoint x: 378, startPoint y: 242, endPoint x: 384, endPoint y: 243, distance: 6.4
click at [378, 242] on li "7100. .: Supplies / Misc" at bounding box center [442, 247] width 155 height 14
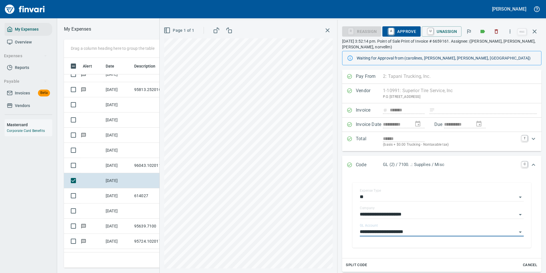
scroll to position [0, 0]
type input "**********"
click at [396, 32] on span "A Approve" at bounding box center [401, 32] width 29 height 10
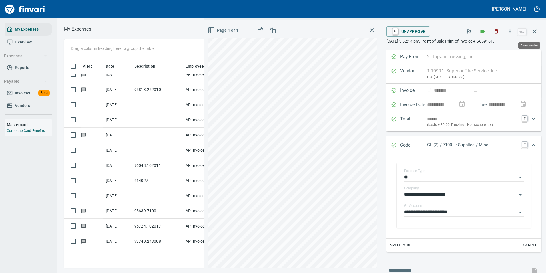
drag, startPoint x: 536, startPoint y: 30, endPoint x: 457, endPoint y: 101, distance: 106.1
click at [536, 30] on icon "button" at bounding box center [535, 31] width 4 height 4
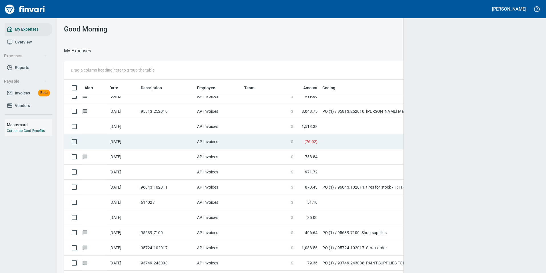
scroll to position [205, 461]
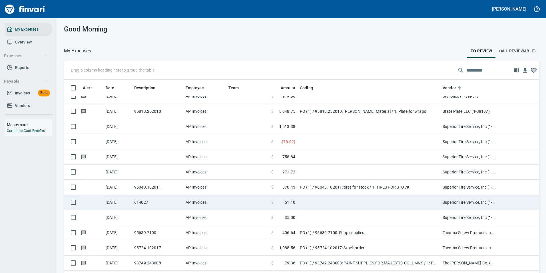
click at [301, 201] on td at bounding box center [369, 202] width 143 height 15
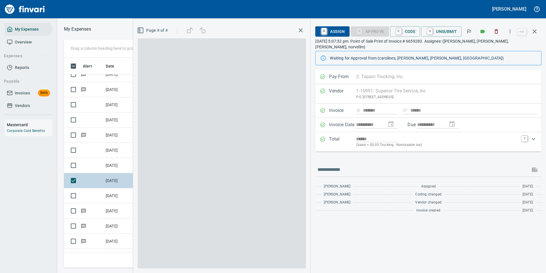
scroll to position [201, 324]
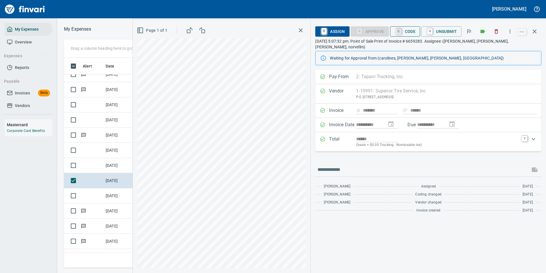
click at [397, 33] on link "C" at bounding box center [398, 31] width 5 height 6
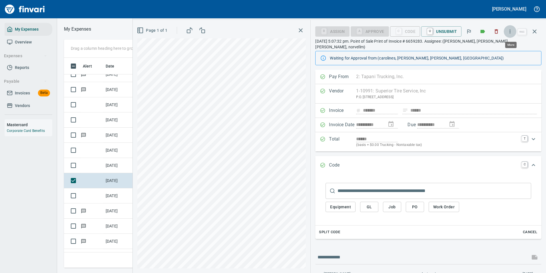
click at [513, 32] on icon "button" at bounding box center [511, 32] width 6 height 6
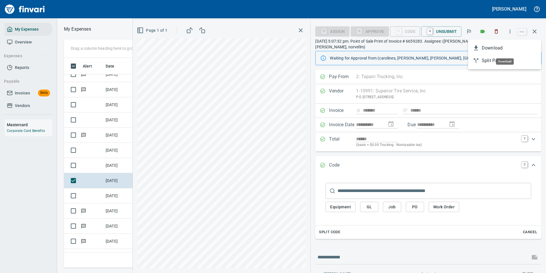
drag, startPoint x: 490, startPoint y: 46, endPoint x: 482, endPoint y: 47, distance: 7.7
click at [489, 46] on span "Download" at bounding box center [509, 48] width 55 height 7
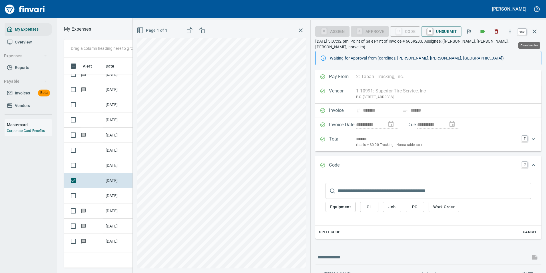
click at [534, 31] on icon "button" at bounding box center [535, 31] width 7 height 7
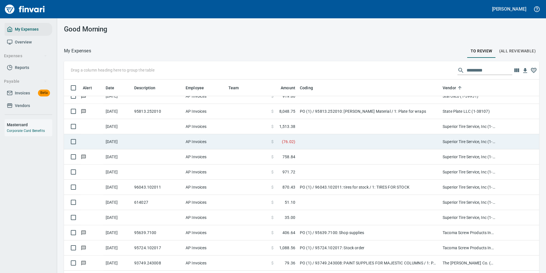
scroll to position [205, 462]
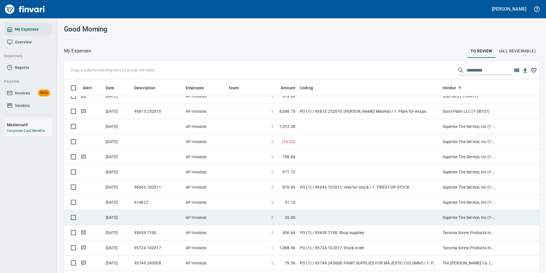
click at [301, 218] on td at bounding box center [369, 217] width 143 height 15
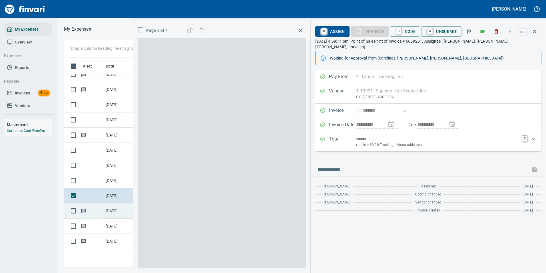
scroll to position [201, 324]
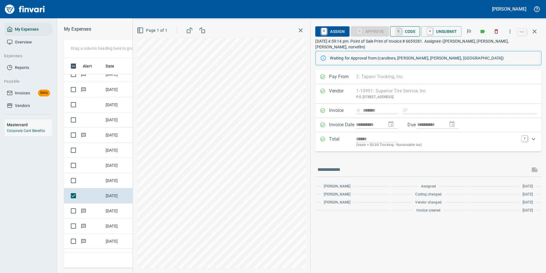
click at [397, 30] on link "C" at bounding box center [398, 31] width 5 height 6
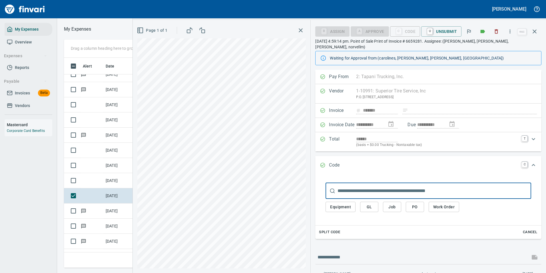
click at [372, 203] on span "GL" at bounding box center [369, 206] width 9 height 7
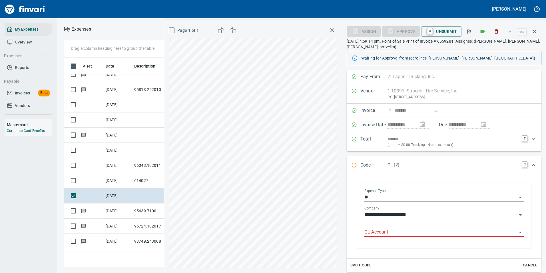
click at [380, 231] on input "GL Account" at bounding box center [441, 232] width 153 height 8
click at [379, 245] on li "7100. .: Supplies / Misc" at bounding box center [442, 247] width 155 height 14
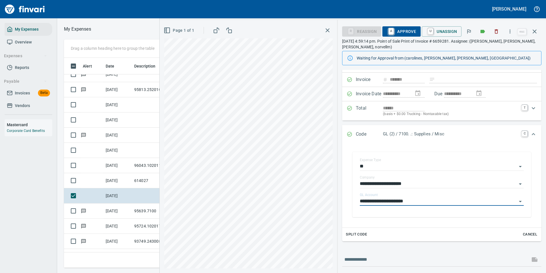
scroll to position [0, 0]
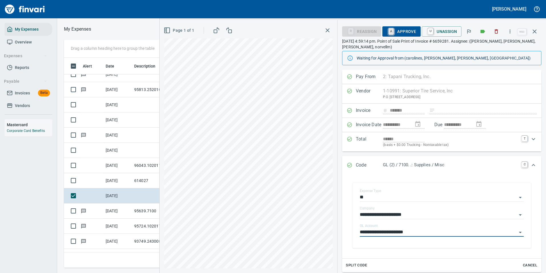
type input "**********"
click at [389, 30] on link "A" at bounding box center [391, 31] width 5 height 6
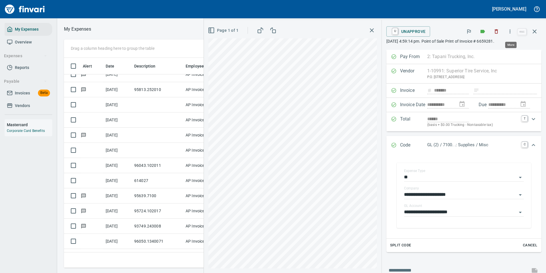
scroll to position [201, 324]
click at [508, 32] on button "button" at bounding box center [510, 31] width 13 height 13
click at [488, 59] on span "Download" at bounding box center [509, 60] width 55 height 7
click at [533, 33] on icon "button" at bounding box center [535, 31] width 7 height 7
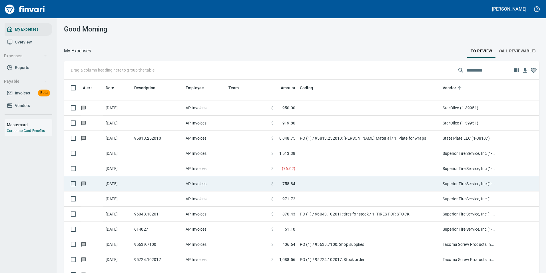
scroll to position [3115, 0]
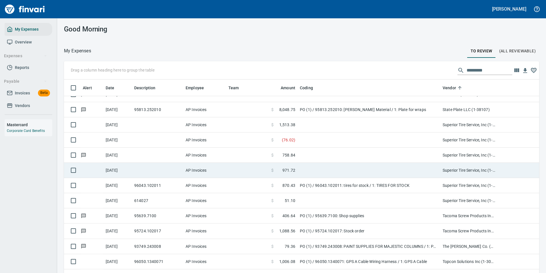
click at [306, 169] on td at bounding box center [369, 170] width 143 height 15
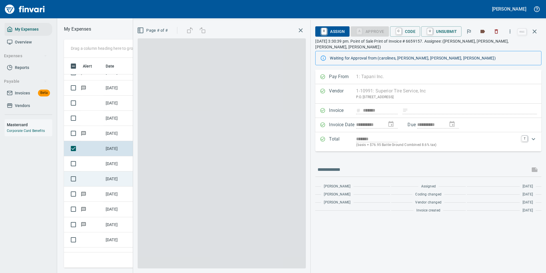
scroll to position [201, 324]
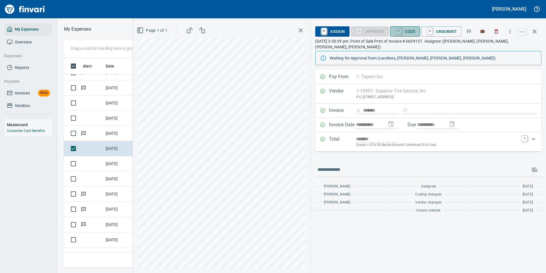
click at [408, 35] on span "C Code" at bounding box center [405, 32] width 21 height 10
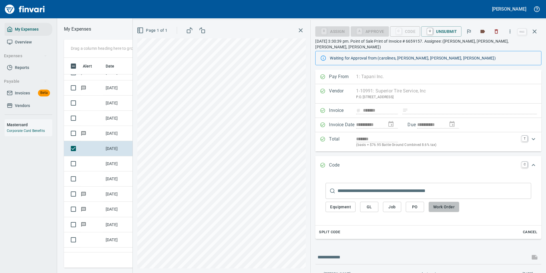
click at [437, 203] on span "Work Order" at bounding box center [443, 206] width 21 height 7
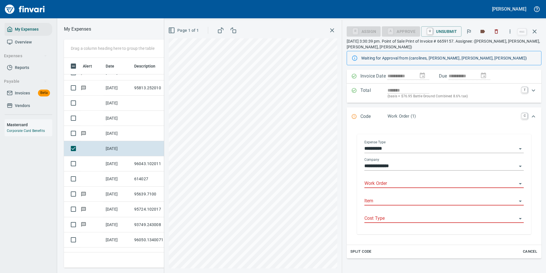
scroll to position [58, 0]
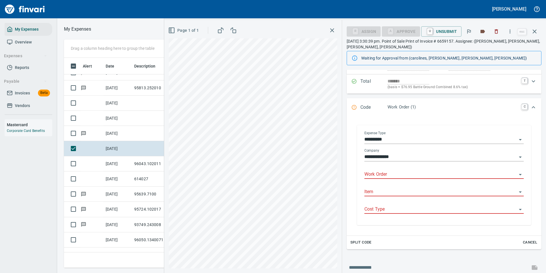
click at [385, 182] on div "Work Order" at bounding box center [444, 174] width 159 height 17
click at [383, 174] on input "Work Order" at bounding box center [441, 174] width 153 height 8
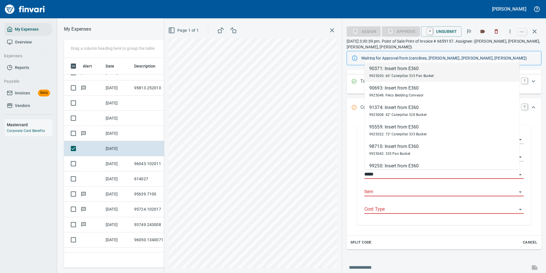
scroll to position [201, 324]
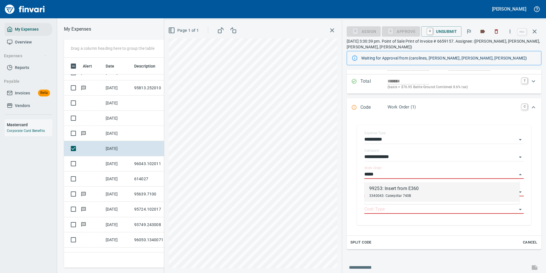
click at [385, 193] on div "3340043: Caterpillar 740B" at bounding box center [393, 195] width 49 height 7
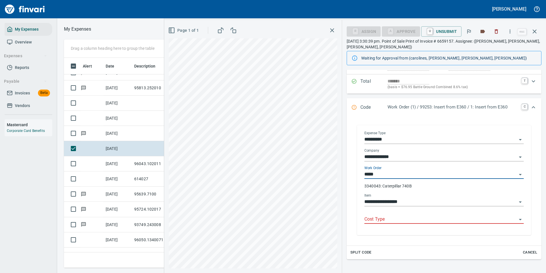
type input "**********"
click at [384, 217] on input "Cost Type" at bounding box center [441, 219] width 153 height 8
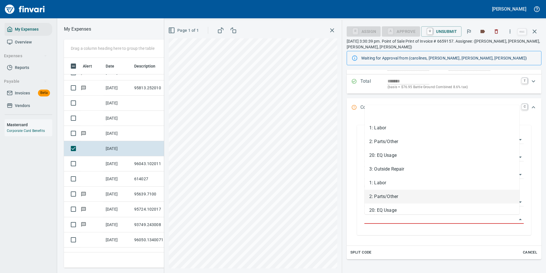
click at [383, 197] on li "2: Parts/Other" at bounding box center [442, 196] width 155 height 14
type input "**********"
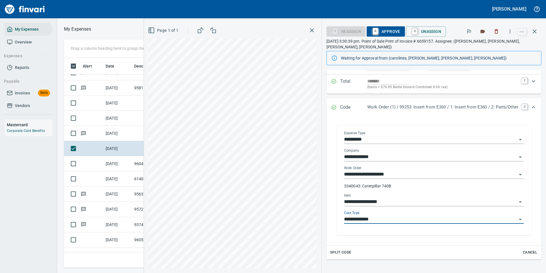
scroll to position [0, 0]
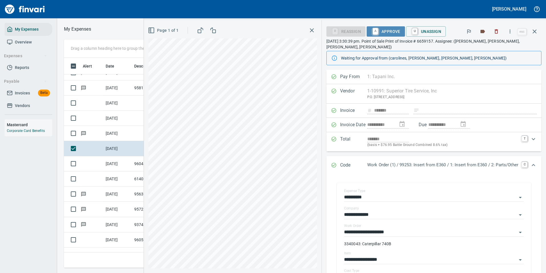
click at [384, 29] on span "A Approve" at bounding box center [385, 32] width 29 height 10
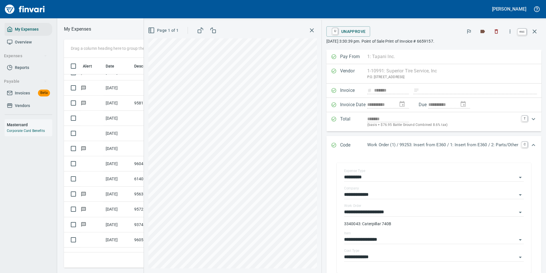
scroll to position [201, 324]
click at [534, 33] on icon "button" at bounding box center [535, 31] width 7 height 7
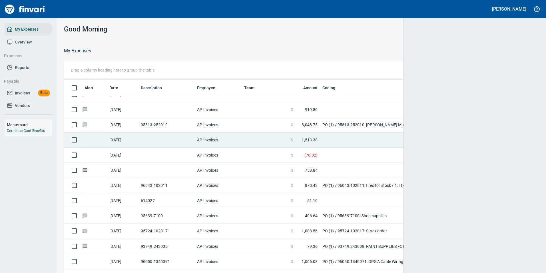
scroll to position [1, 1]
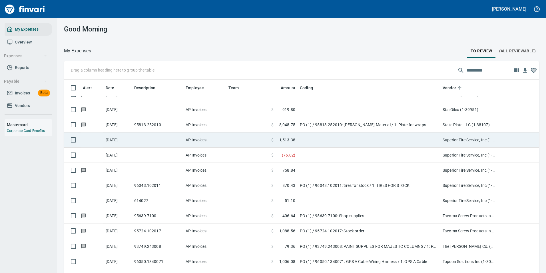
click at [305, 142] on td at bounding box center [369, 139] width 143 height 15
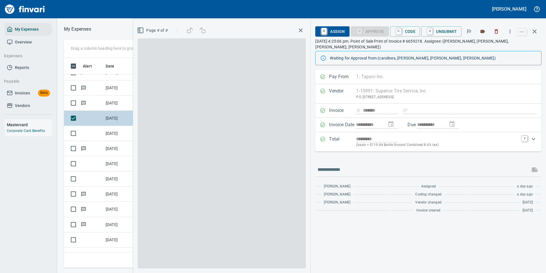
scroll to position [201, 324]
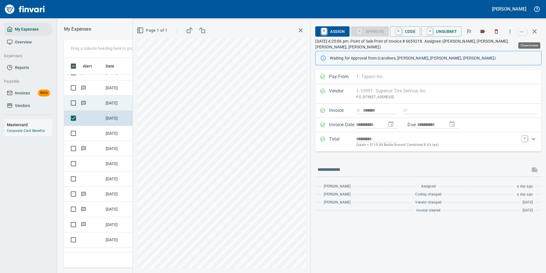
click at [534, 33] on icon "button" at bounding box center [535, 31] width 7 height 7
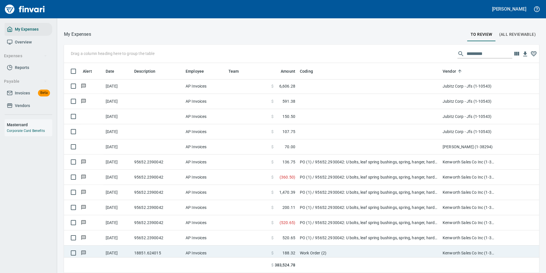
scroll to position [1332, 0]
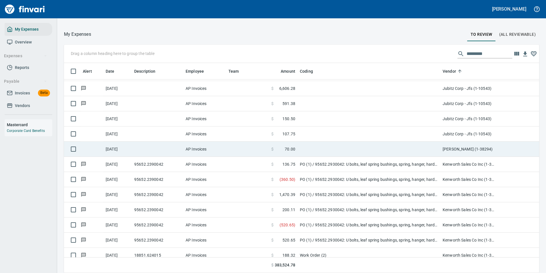
click at [316, 151] on td at bounding box center [369, 148] width 143 height 15
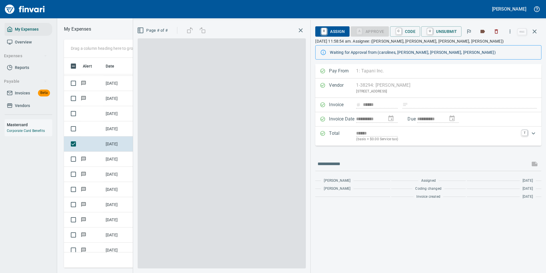
scroll to position [201, 324]
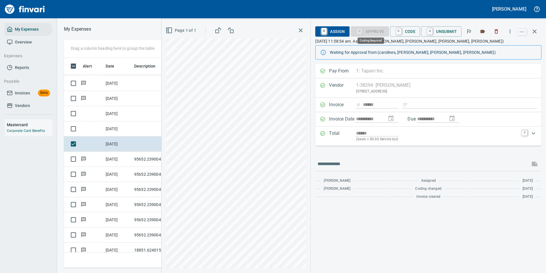
scroll to position [201, 324]
click at [325, 33] on link "R" at bounding box center [323, 31] width 5 height 6
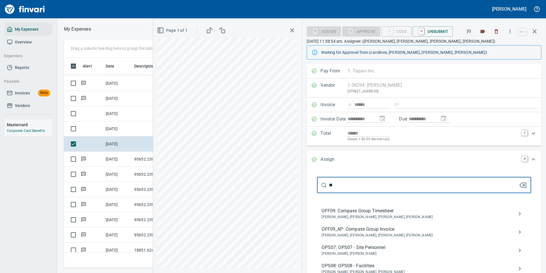
type input "*"
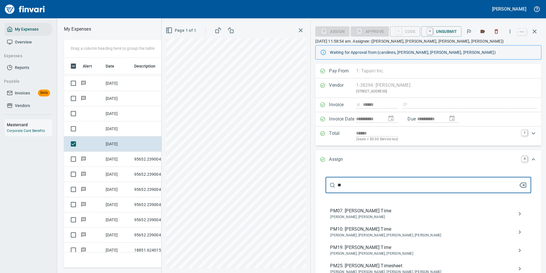
type input "*"
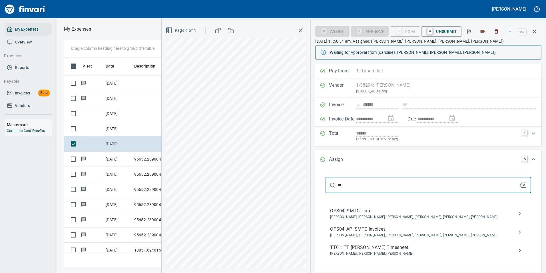
type input "*"
type input "*******"
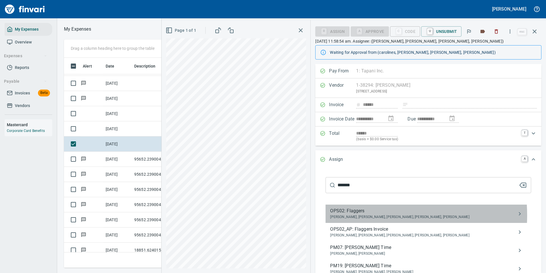
click at [365, 215] on span "Benji Tapani, Dana Waddell, Jessica Whittaker, Kari Massie, Lissa Rhoades" at bounding box center [423, 217] width 187 height 6
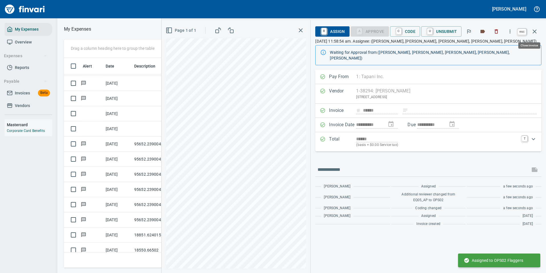
click at [537, 34] on icon "button" at bounding box center [535, 31] width 7 height 7
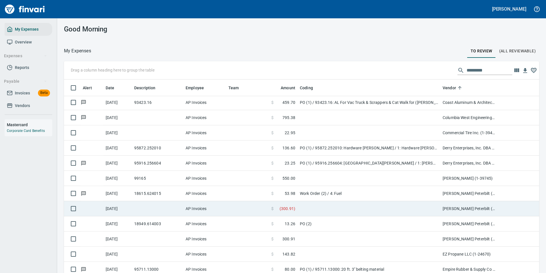
scroll to position [760, 0]
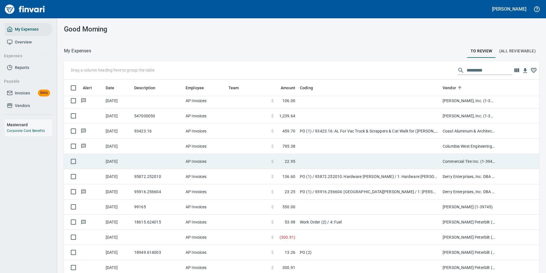
click at [314, 157] on td at bounding box center [369, 161] width 143 height 15
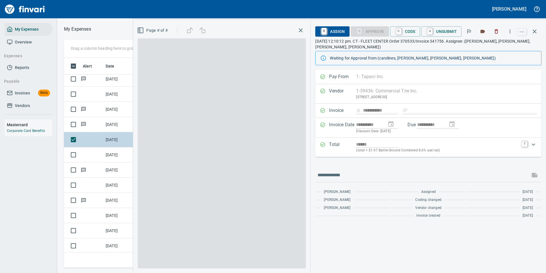
scroll to position [201, 324]
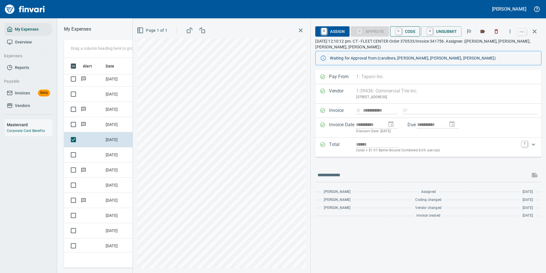
click at [407, 31] on span "C Code" at bounding box center [405, 32] width 21 height 10
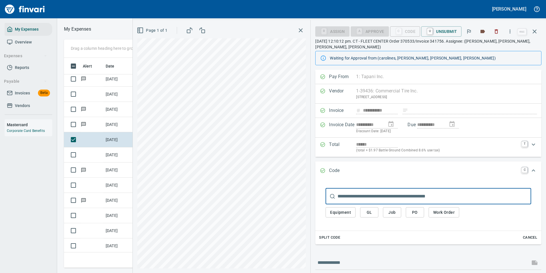
click at [441, 211] on span "Work Order" at bounding box center [443, 212] width 21 height 7
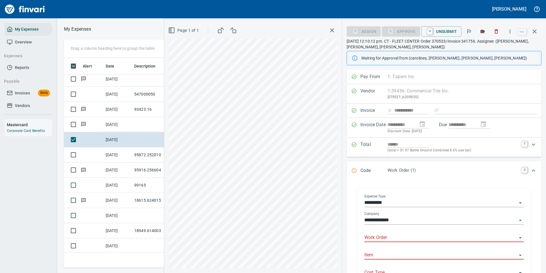
click at [386, 235] on input "Work Order" at bounding box center [441, 237] width 153 height 8
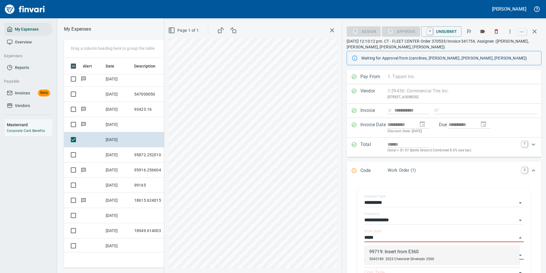
click at [387, 255] on div "5040189: 2023 Chevrolet Silverado 2500" at bounding box center [401, 258] width 65 height 7
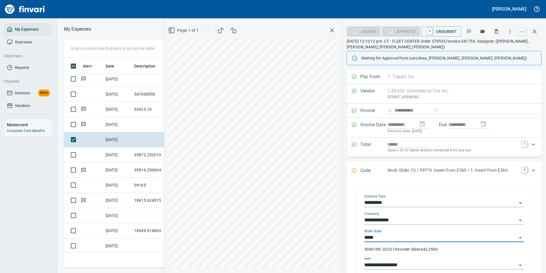
type input "**********"
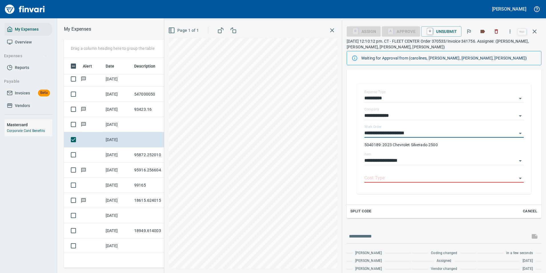
scroll to position [114, 0]
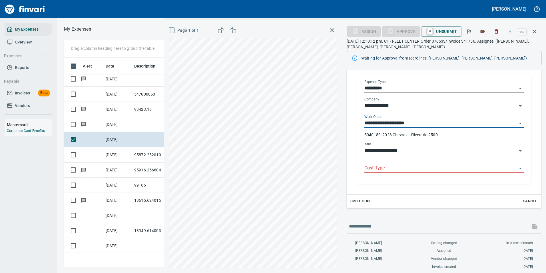
type input "**********"
click at [390, 170] on input "Cost Type" at bounding box center [441, 168] width 153 height 8
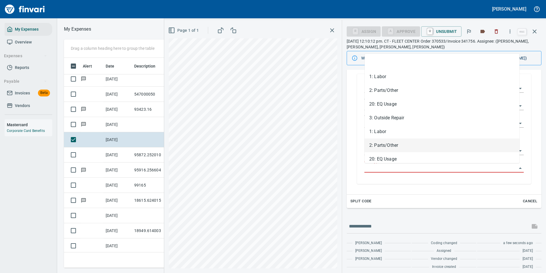
drag, startPoint x: 379, startPoint y: 148, endPoint x: 376, endPoint y: 136, distance: 12.3
click at [379, 147] on li "2: Parts/Other" at bounding box center [442, 145] width 155 height 14
type input "**********"
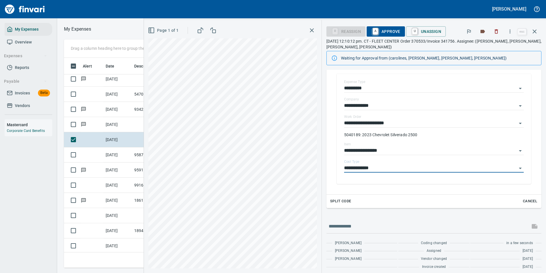
click at [391, 32] on span "A Approve" at bounding box center [385, 32] width 29 height 10
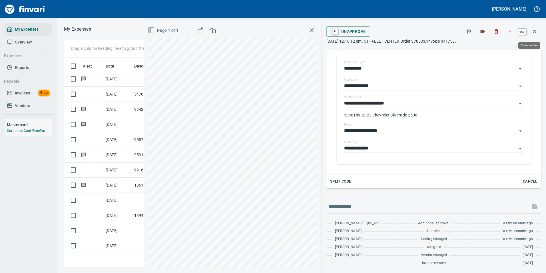
click at [532, 31] on icon "button" at bounding box center [535, 31] width 7 height 7
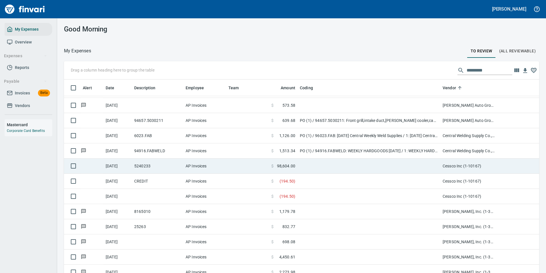
scroll to position [560, 0]
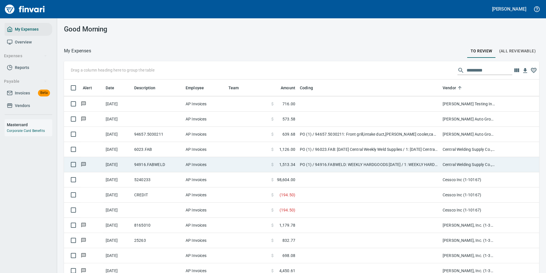
click at [310, 167] on td "PO (1) / 94916.FABWELD: WEEKLY HARDGOODS 7.14.25 / 1: WEEKLY HARDGOODS 7.14.25" at bounding box center [369, 164] width 143 height 15
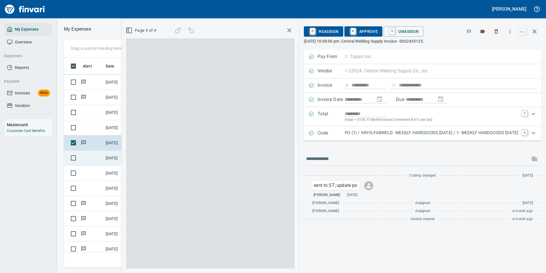
scroll to position [201, 324]
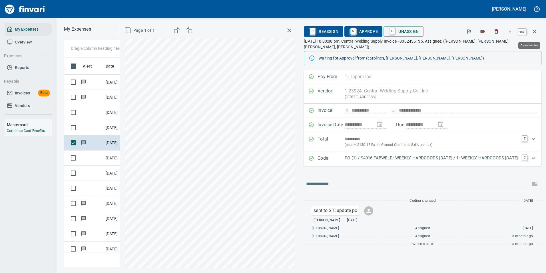
click at [533, 33] on icon "button" at bounding box center [535, 31] width 4 height 4
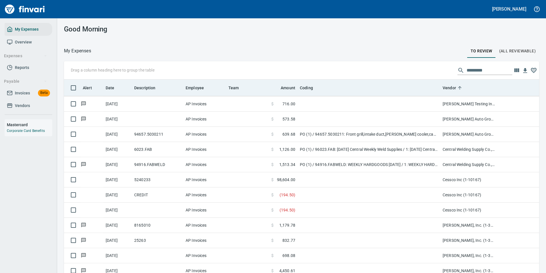
scroll to position [205, 461]
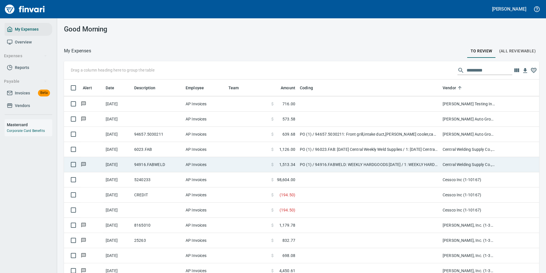
click at [326, 163] on td "PO (1) / 94916.FABWELD: WEEKLY HARDGOODS 7.14.25 / 1: WEEKLY HARDGOODS 7.14.25" at bounding box center [369, 164] width 143 height 15
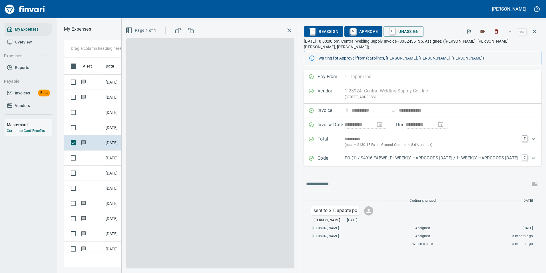
scroll to position [201, 324]
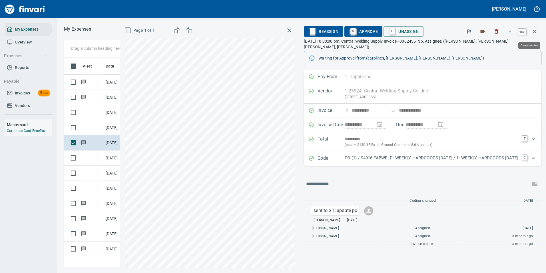
click at [540, 31] on button "button" at bounding box center [535, 32] width 14 height 14
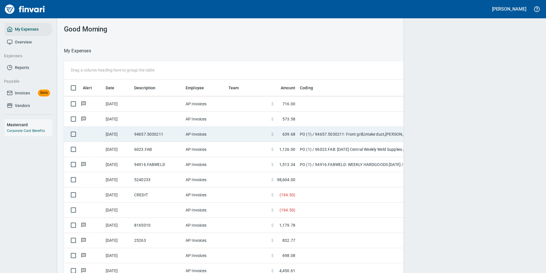
scroll to position [205, 462]
